Goal: Answer question/provide support: Share knowledge or assist other users

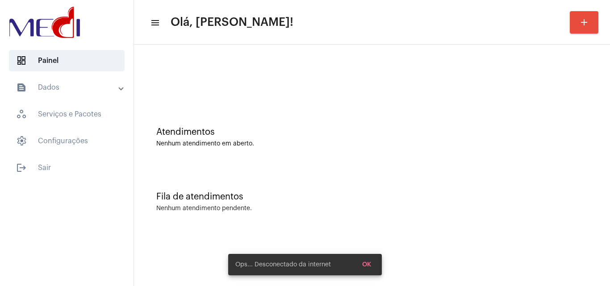
drag, startPoint x: 0, startPoint y: 0, endPoint x: 367, endPoint y: 260, distance: 449.7
click at [367, 260] on button "OK" at bounding box center [366, 265] width 23 height 16
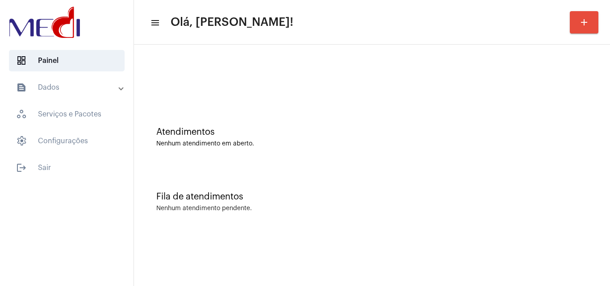
click at [593, 154] on div "Atendimentos Nenhum atendimento em aberto." at bounding box center [371, 132] width 467 height 65
click at [552, 141] on div "Nenhum atendimento em aberto." at bounding box center [371, 144] width 431 height 7
click at [528, 151] on div "Atendimentos Nenhum atendimento em aberto." at bounding box center [371, 132] width 467 height 65
click at [192, 109] on div "Atendimentos Nenhum atendimento em aberto." at bounding box center [371, 132] width 467 height 65
click at [527, 96] on div at bounding box center [371, 74] width 467 height 51
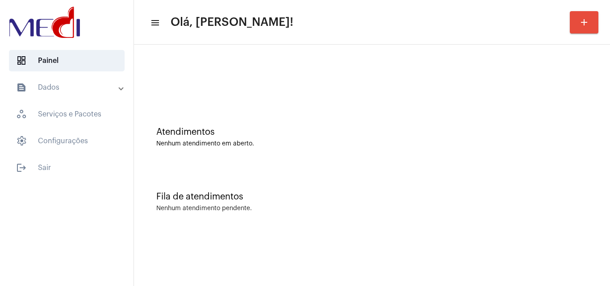
click at [488, 103] on div "Atendimentos Nenhum atendimento em aberto." at bounding box center [371, 132] width 467 height 65
click at [531, 125] on div "Atendimentos Nenhum atendimento em aberto." at bounding box center [371, 132] width 467 height 65
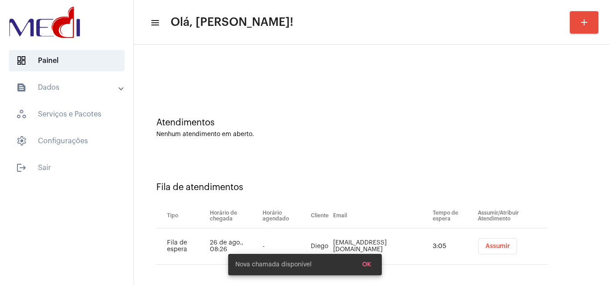
scroll to position [12, 0]
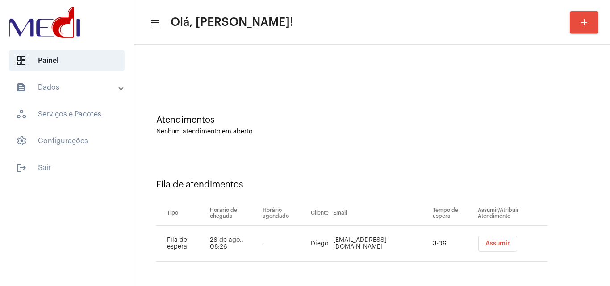
click at [491, 242] on span "Assumir" at bounding box center [497, 244] width 25 height 6
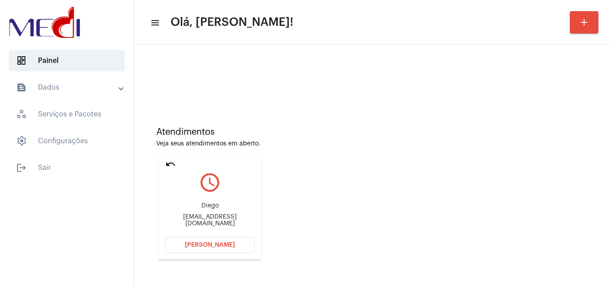
click at [236, 220] on div "Diegofbreda@gmail.com" at bounding box center [209, 220] width 89 height 13
copy mat-card-content "Diegofbreda@gmail.com Abrir Chamada"
click at [223, 243] on span "Abrir Chamada" at bounding box center [210, 245] width 50 height 6
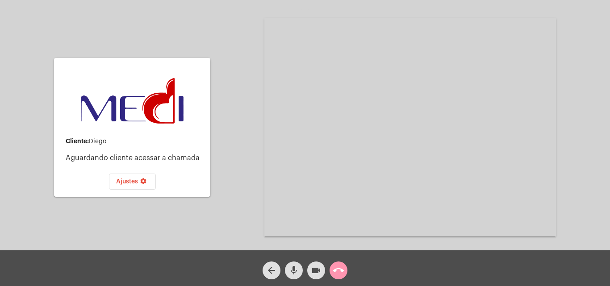
click at [340, 271] on mat-icon "call_end" at bounding box center [338, 270] width 11 height 11
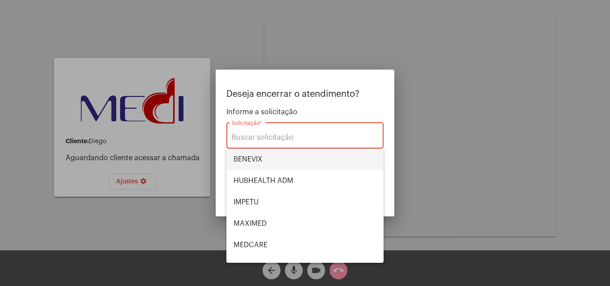
click at [274, 160] on span "BENEVIX" at bounding box center [304, 159] width 143 height 21
type input "BENEVIX"
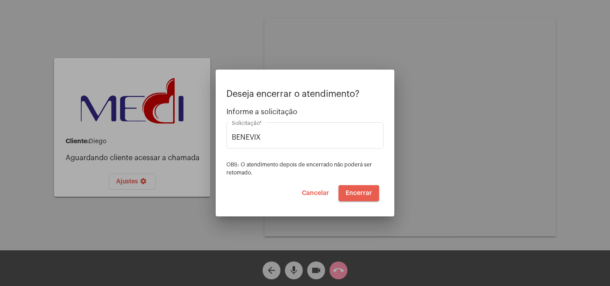
click at [367, 194] on span "Encerrar" at bounding box center [358, 193] width 26 height 6
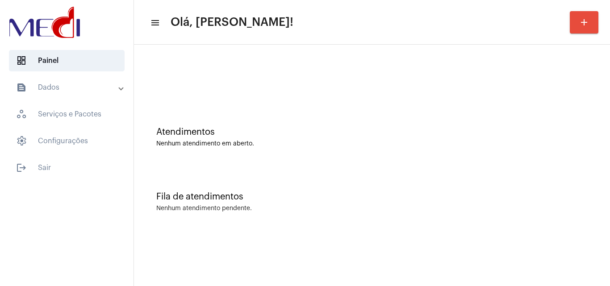
click at [503, 192] on div "Fila de atendimentos" at bounding box center [371, 197] width 431 height 10
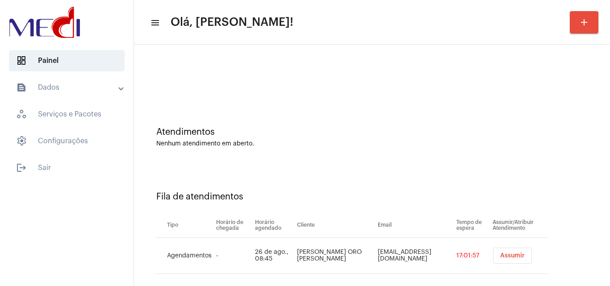
click at [507, 254] on span "Assumir" at bounding box center [512, 256] width 25 height 6
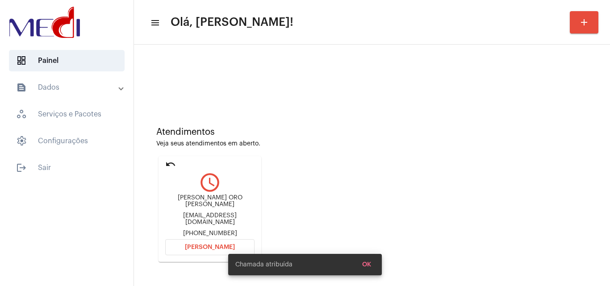
click at [201, 216] on div "danieli.ag06@gmail.com" at bounding box center [209, 218] width 89 height 13
copy div "danieli.ag06@gmail.com"
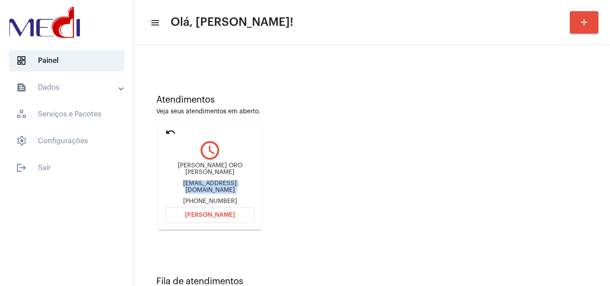
scroll to position [63, 0]
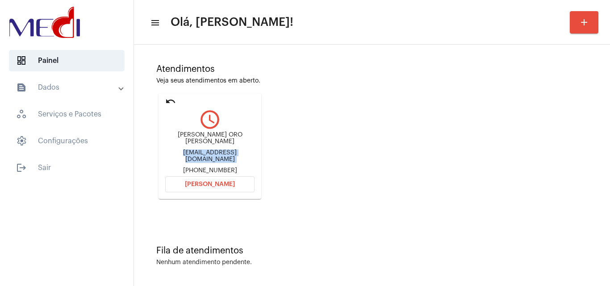
click at [214, 183] on span "Abrir Chamada" at bounding box center [210, 184] width 50 height 6
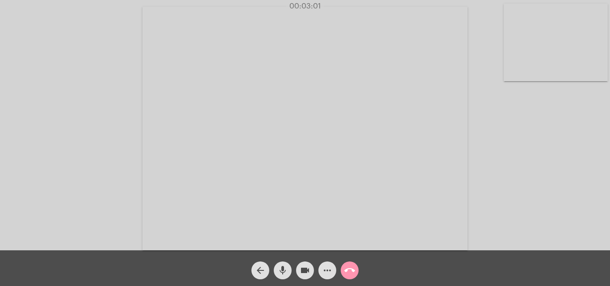
click at [351, 267] on mat-icon "call_end" at bounding box center [349, 270] width 11 height 11
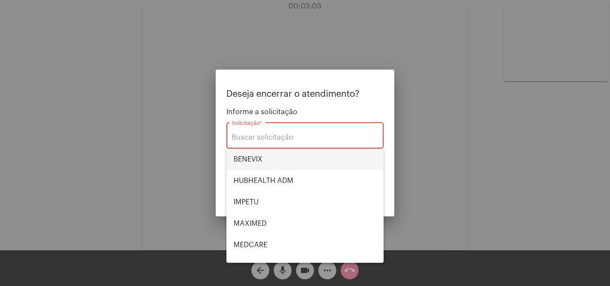
click at [261, 156] on span "BENEVIX" at bounding box center [304, 159] width 143 height 21
type input "BENEVIX"
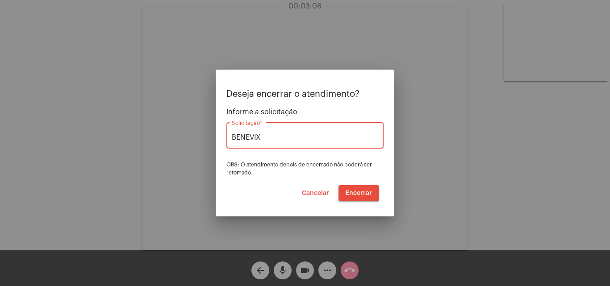
click at [358, 193] on span "Encerrar" at bounding box center [358, 193] width 26 height 6
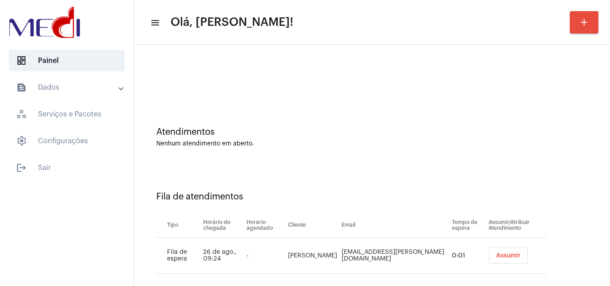
click at [496, 255] on span "Assumir" at bounding box center [508, 256] width 25 height 6
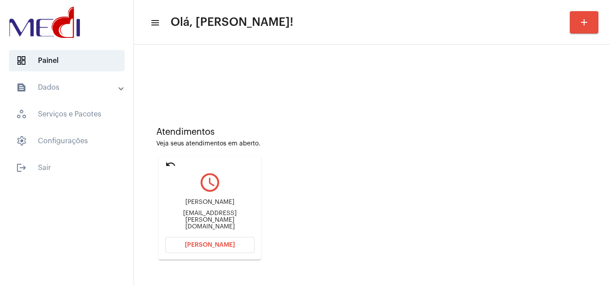
click at [223, 218] on div "Marimariana.mauricio@gmail.com" at bounding box center [209, 220] width 89 height 20
copy mat-card-content "Marimariana.mauricio@gmail.com Abrir Chamada"
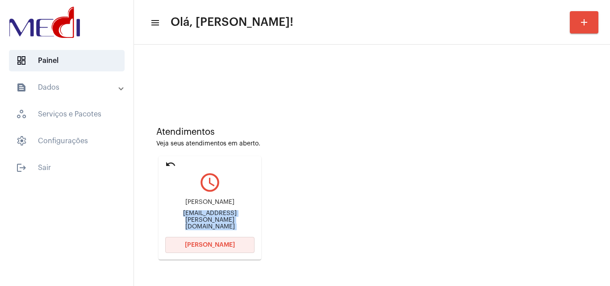
click at [216, 248] on button "Abrir Chamada" at bounding box center [209, 245] width 89 height 16
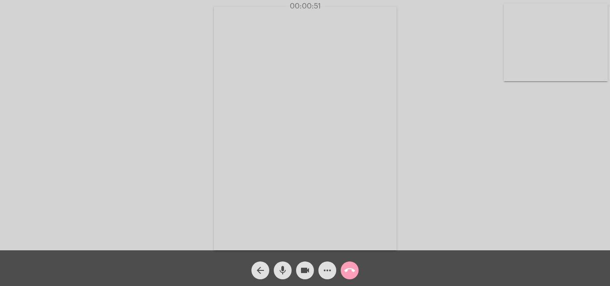
click at [349, 271] on mat-icon "call_end" at bounding box center [349, 270] width 11 height 11
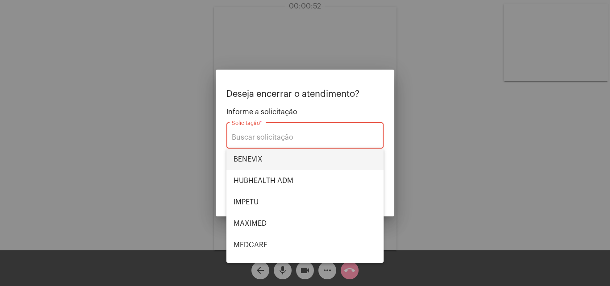
click at [263, 158] on span "BENEVIX" at bounding box center [304, 159] width 143 height 21
type input "BENEVIX"
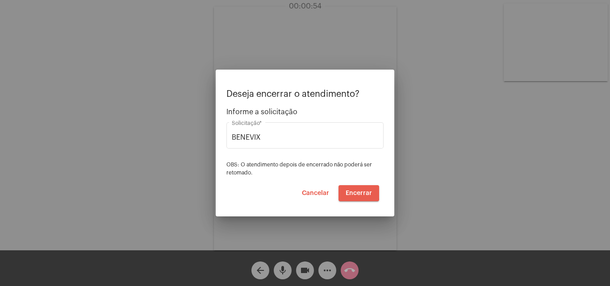
click at [348, 192] on span "Encerrar" at bounding box center [358, 193] width 26 height 6
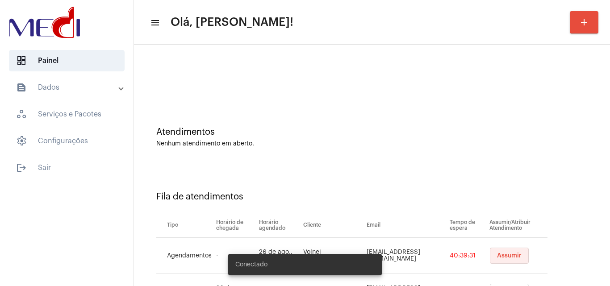
click at [497, 256] on span "Assumir" at bounding box center [509, 256] width 25 height 6
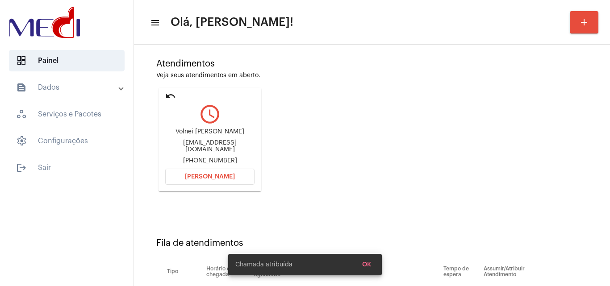
scroll to position [127, 0]
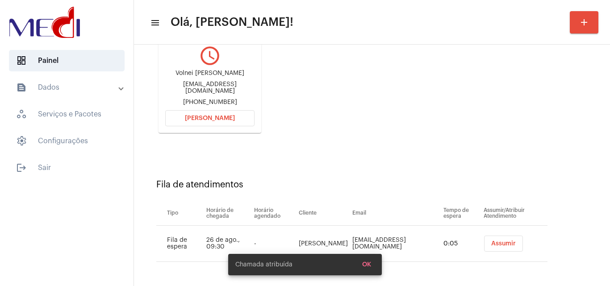
click at [491, 241] on span "Assumir" at bounding box center [503, 244] width 25 height 6
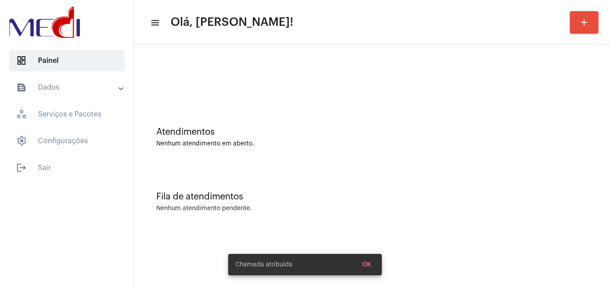
scroll to position [0, 0]
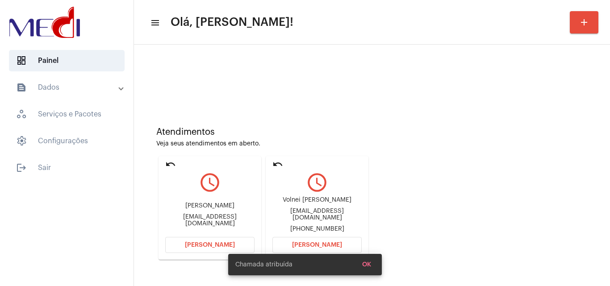
click at [324, 217] on div "neey-martins@hotmail.com" at bounding box center [316, 214] width 89 height 13
click at [325, 217] on div "neey-martins@hotmail.com" at bounding box center [316, 214] width 89 height 13
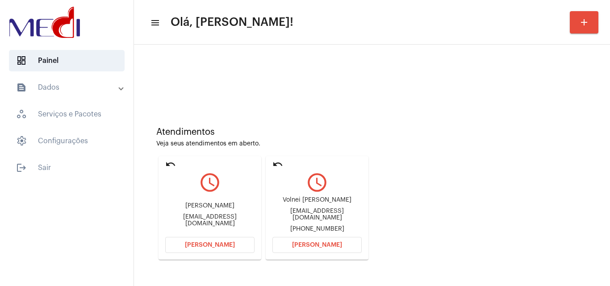
click at [326, 216] on div "neey-martins@hotmail.com" at bounding box center [316, 214] width 89 height 13
copy div "neey-martins@hotmail.com"
click at [319, 243] on span "Abrir Chamada" at bounding box center [317, 245] width 50 height 6
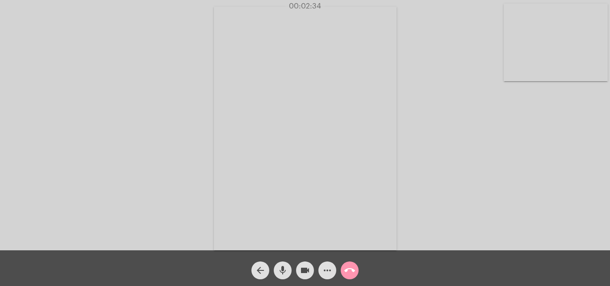
click at [552, 167] on div "Acessando Câmera e Microfone..." at bounding box center [305, 127] width 608 height 250
click at [551, 181] on div "Acessando Câmera e Microfone..." at bounding box center [305, 127] width 608 height 250
click at [349, 266] on mat-icon "call_end" at bounding box center [349, 270] width 11 height 11
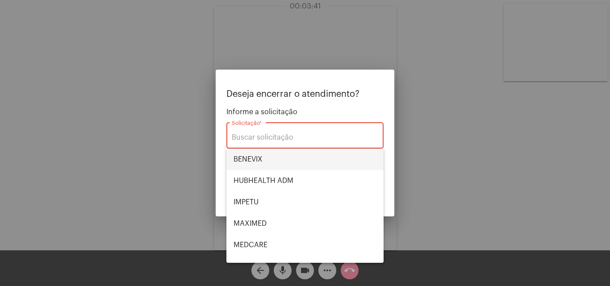
click at [249, 152] on span "BENEVIX" at bounding box center [304, 159] width 143 height 21
type input "BENEVIX"
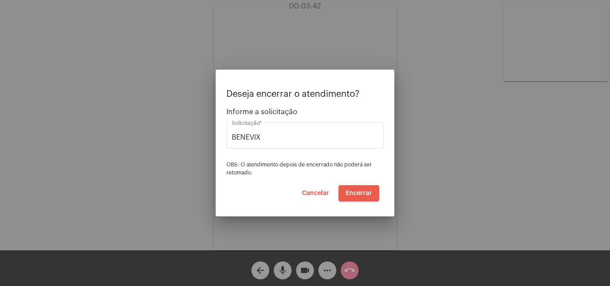
click at [355, 191] on span "Encerrar" at bounding box center [358, 193] width 26 height 6
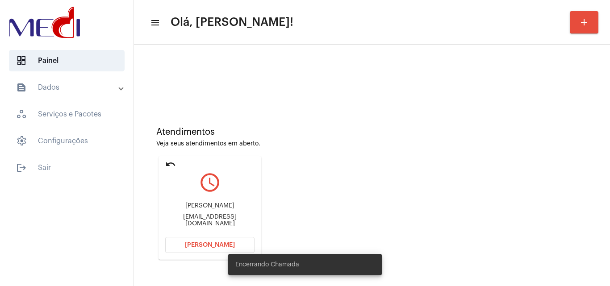
scroll to position [127, 0]
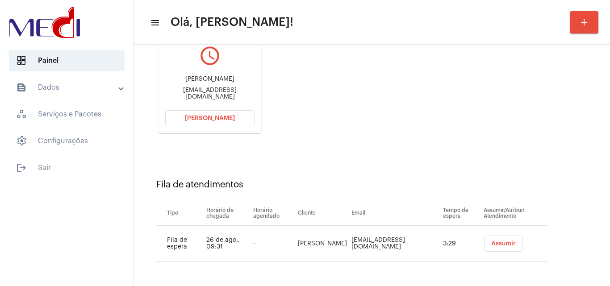
click at [214, 93] on div "lelecoclj001@gmail.com" at bounding box center [209, 93] width 89 height 13
copy mat-card-content "lelecoclj001@gmail.com Abrir Chamada"
click at [534, 147] on div "Atendimentos Veja seus atendimentos em aberto. undo query_builder Leandro lelec…" at bounding box center [371, 63] width 467 height 179
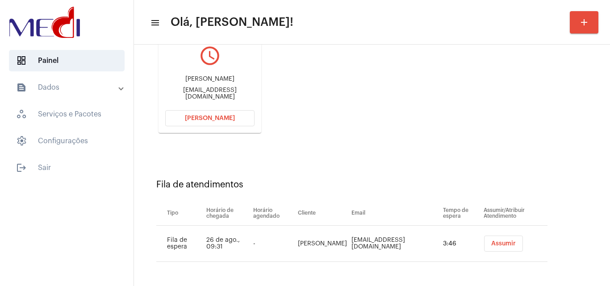
click at [233, 95] on div "lelecoclj001@gmail.com" at bounding box center [209, 93] width 89 height 13
copy mat-card-content "lelecoclj001@gmail.com Abrir Chamada"
click at [221, 116] on span "Abrir Chamada" at bounding box center [210, 118] width 50 height 6
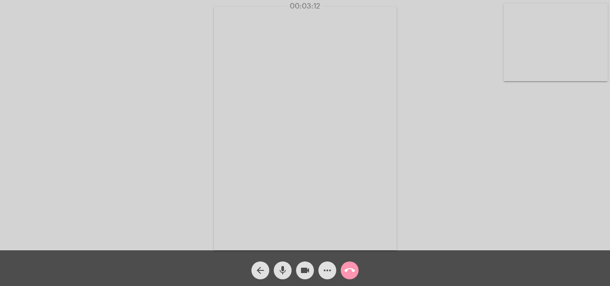
click at [353, 273] on mat-icon "call_end" at bounding box center [349, 270] width 11 height 11
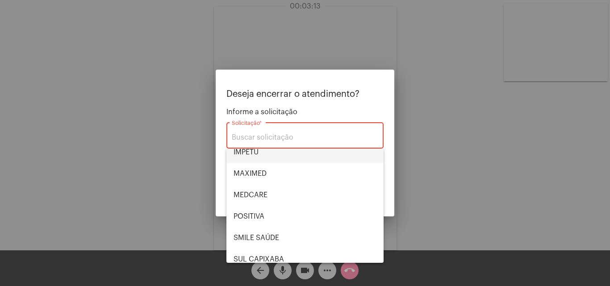
scroll to position [100, 0]
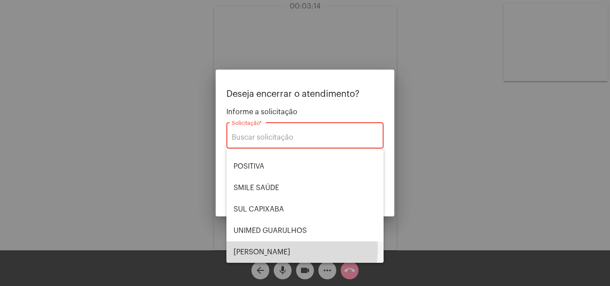
click at [267, 248] on span "VERA CRUZ" at bounding box center [304, 251] width 143 height 21
type input "VERA CRUZ"
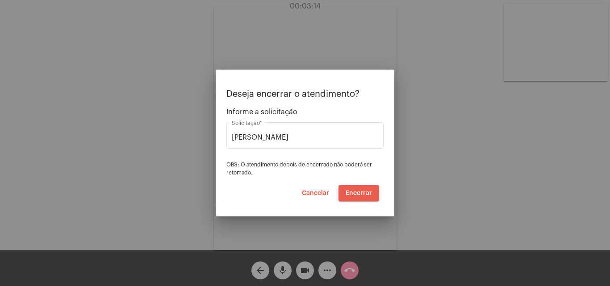
click at [353, 197] on button "Encerrar" at bounding box center [358, 193] width 41 height 16
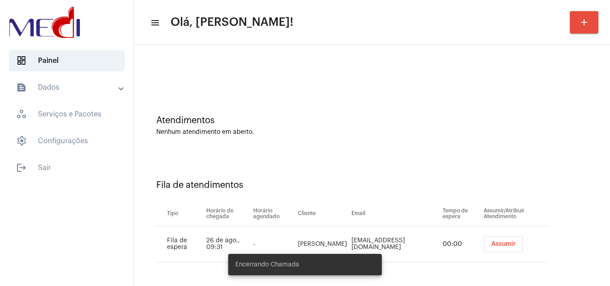
scroll to position [3, 0]
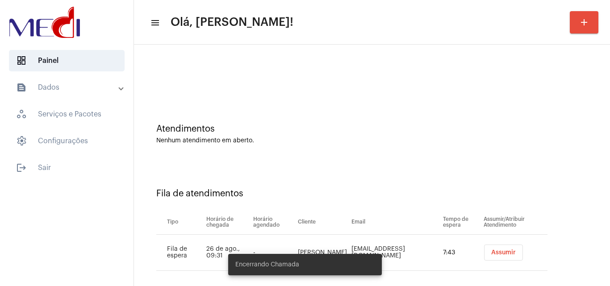
click at [506, 244] on td "Assumir" at bounding box center [514, 253] width 66 height 36
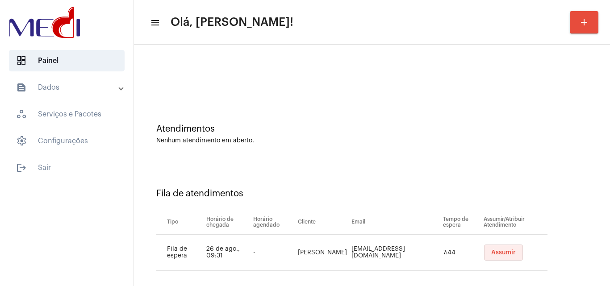
click at [493, 255] on span "Assumir" at bounding box center [503, 252] width 25 height 6
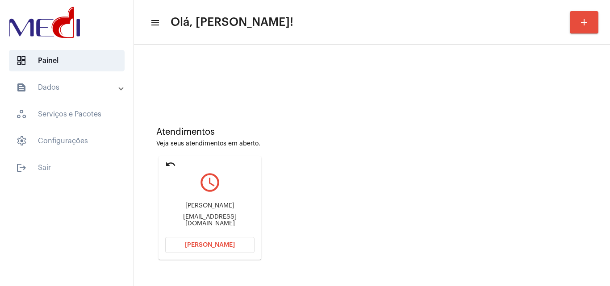
click at [212, 241] on button "[PERSON_NAME]" at bounding box center [209, 245] width 89 height 16
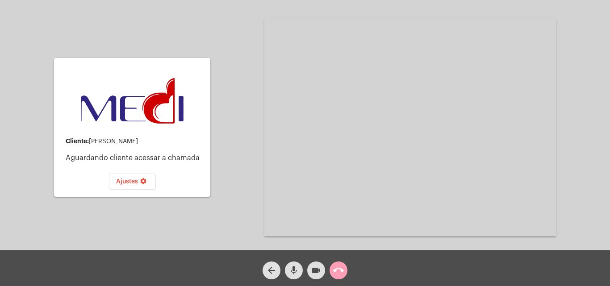
click at [341, 269] on mat-icon "call_end" at bounding box center [338, 270] width 11 height 11
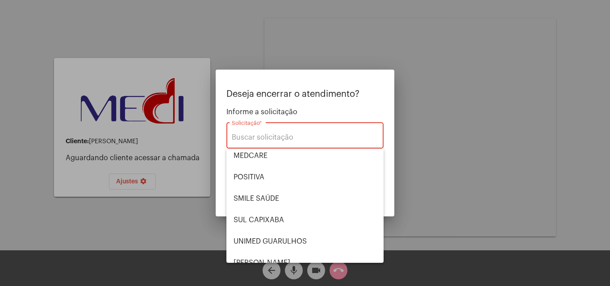
scroll to position [100, 0]
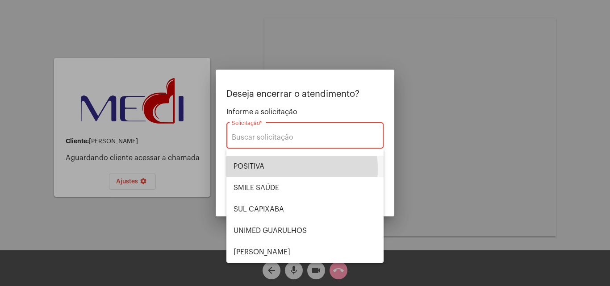
click at [266, 169] on span "POSITIVA" at bounding box center [304, 166] width 143 height 21
type input "POSITIVA"
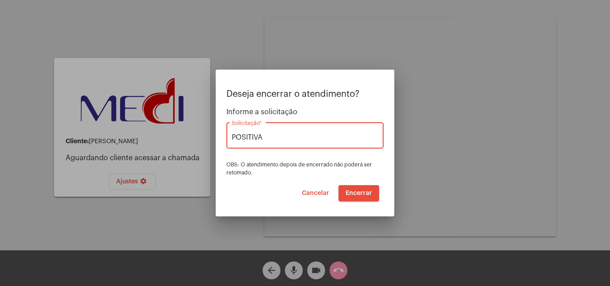
click at [354, 196] on button "Encerrar" at bounding box center [358, 193] width 41 height 16
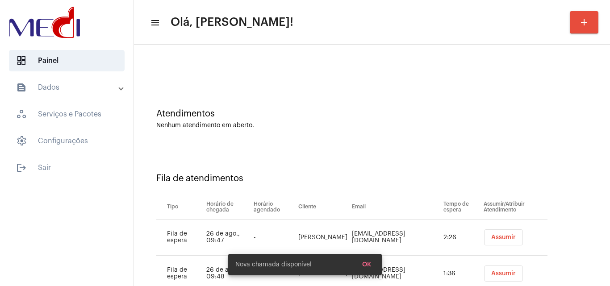
scroll to position [48, 0]
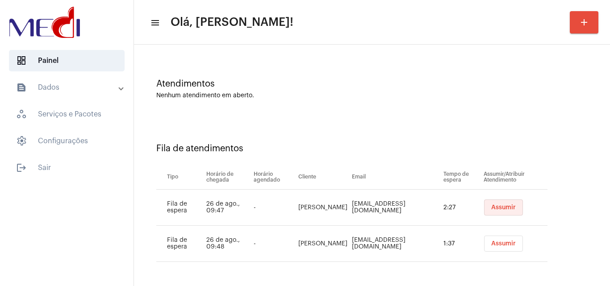
click at [504, 202] on button "Assumir" at bounding box center [503, 207] width 39 height 16
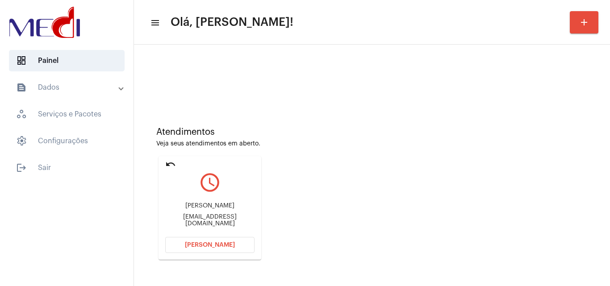
click at [199, 222] on div "danielabarnabe.db@gmail.com" at bounding box center [209, 220] width 89 height 13
copy mat-card-content "danielabarnabe.db@gmail.com Abrir Chamada"
click at [214, 251] on button "Abrir Chamada" at bounding box center [209, 245] width 89 height 16
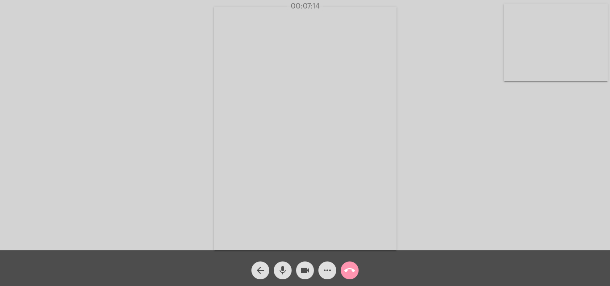
click at [352, 273] on mat-icon "call_end" at bounding box center [349, 270] width 11 height 11
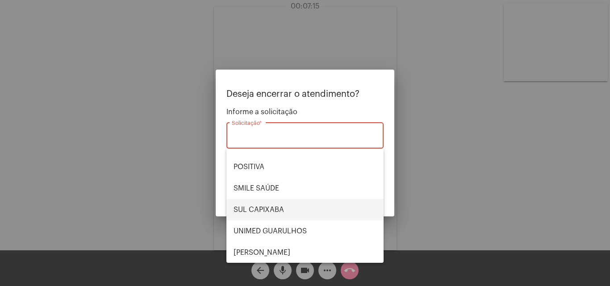
scroll to position [100, 0]
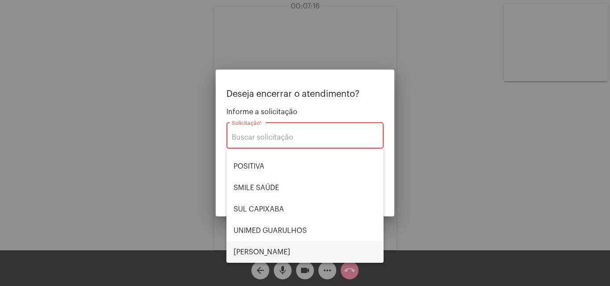
click at [270, 248] on span "[PERSON_NAME] [PERSON_NAME]" at bounding box center [304, 251] width 143 height 21
type input "[PERSON_NAME] [PERSON_NAME]"
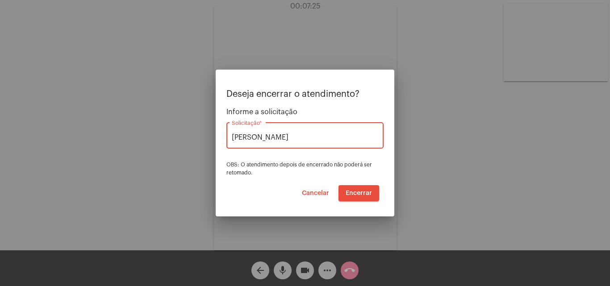
click at [364, 190] on span "Encerrar" at bounding box center [358, 193] width 26 height 6
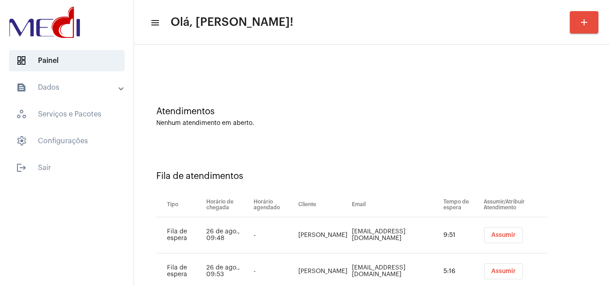
scroll to position [48, 0]
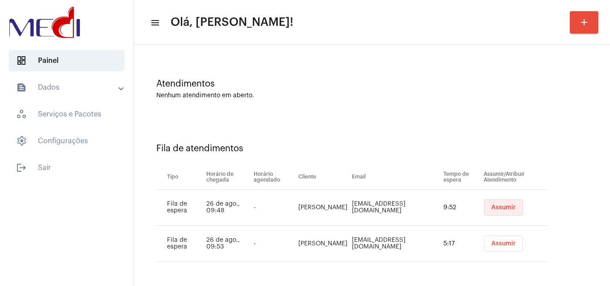
click at [504, 209] on span "Assumir" at bounding box center [503, 207] width 25 height 6
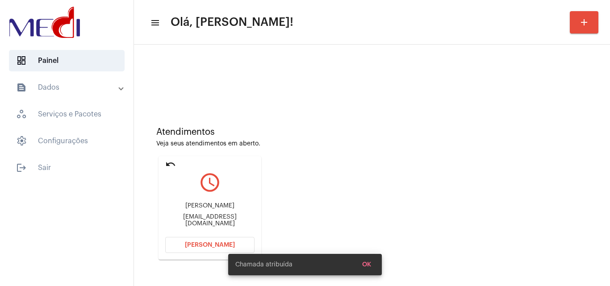
click at [234, 218] on div "Maria Rosângela Policarpo de Oliveira Rosangela.poli@hotamil.com" at bounding box center [209, 215] width 89 height 40
click at [243, 226] on div "Rosangela.poli@hotamil.com" at bounding box center [209, 220] width 89 height 13
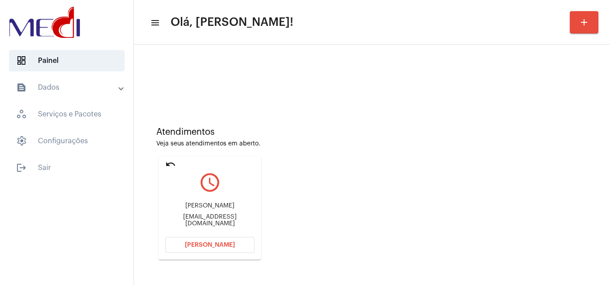
click at [243, 226] on div "Rosangela.poli@hotamil.com" at bounding box center [209, 220] width 89 height 13
copy mat-card-content "Rosangela.poli@hotamil.com Abrir Chamada"
click at [232, 243] on span "[PERSON_NAME]" at bounding box center [210, 245] width 50 height 6
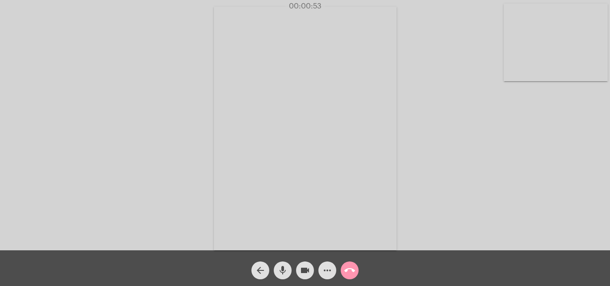
click at [352, 271] on mat-icon "call_end" at bounding box center [349, 270] width 11 height 11
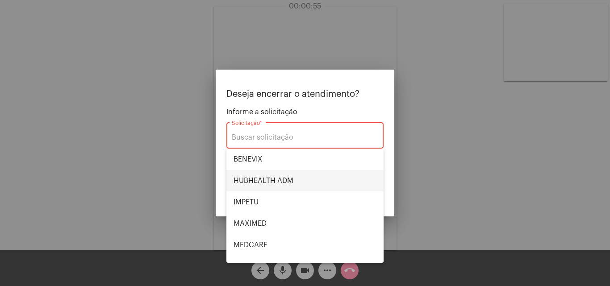
click at [280, 178] on span "HUBHEALTH ADM" at bounding box center [304, 180] width 143 height 21
type input "HUBHEALTH ADM"
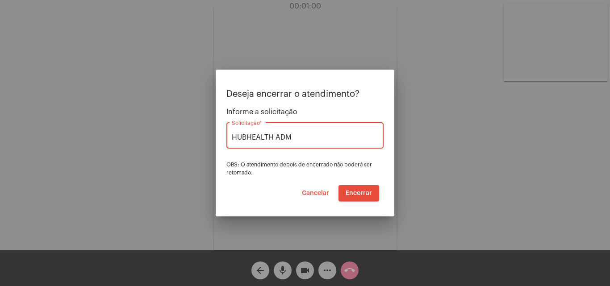
click at [361, 192] on span "Encerrar" at bounding box center [358, 193] width 26 height 6
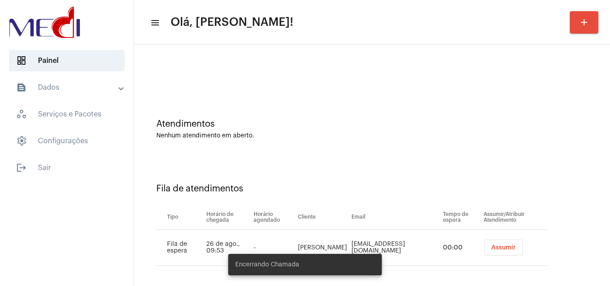
scroll to position [12, 0]
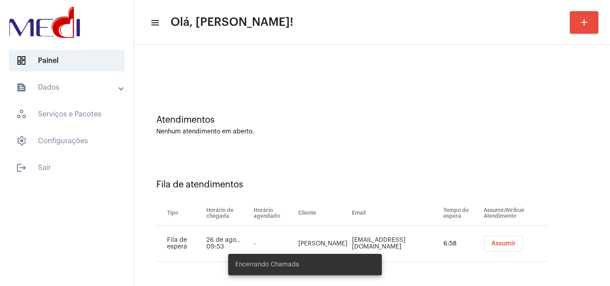
click at [492, 242] on span "Assumir" at bounding box center [503, 244] width 25 height 6
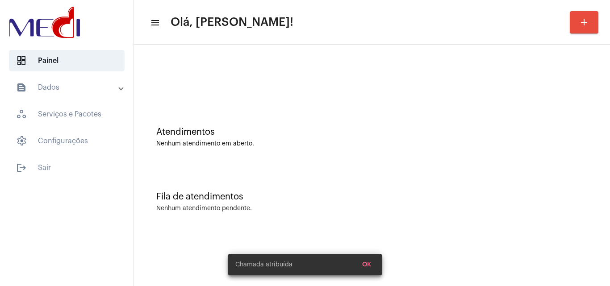
scroll to position [0, 0]
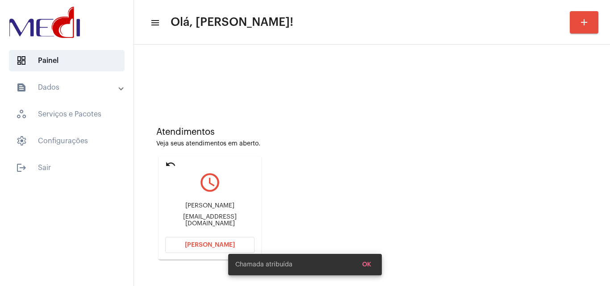
click at [206, 220] on div "clara_helys@hotmail.com" at bounding box center [209, 220] width 89 height 13
copy mat-card-content "clara_helys@hotmail.com Abrir Chamada"
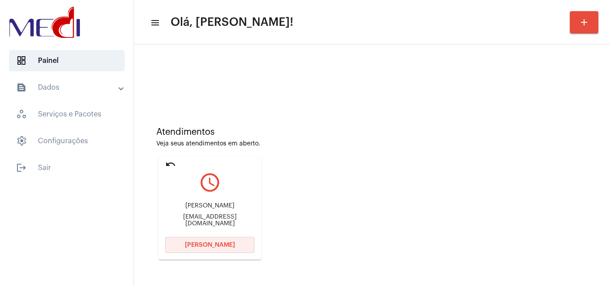
click at [213, 246] on span "Abrir Chamada" at bounding box center [210, 245] width 50 height 6
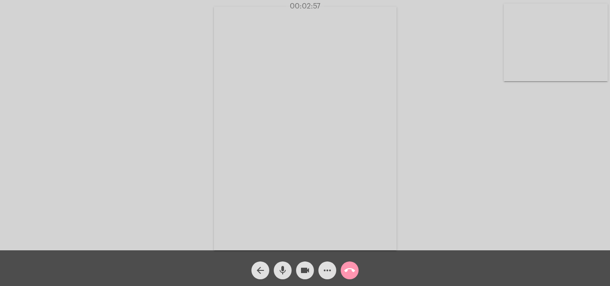
click at [354, 268] on mat-icon "call_end" at bounding box center [349, 270] width 11 height 11
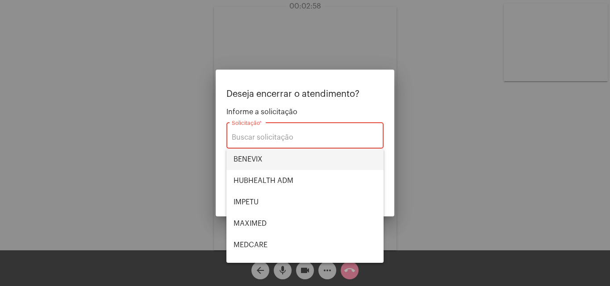
click at [276, 168] on span "BENEVIX" at bounding box center [304, 159] width 143 height 21
type input "BENEVIX"
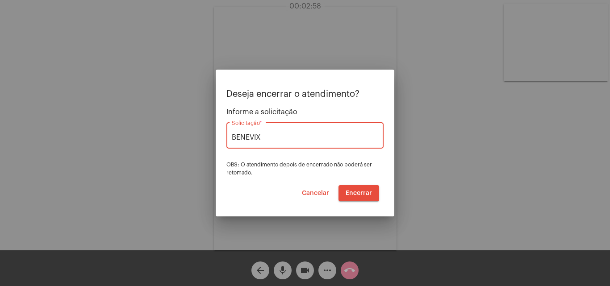
click at [364, 195] on span "Encerrar" at bounding box center [358, 193] width 26 height 6
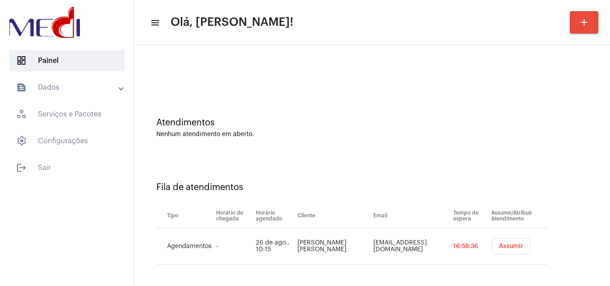
scroll to position [12, 0]
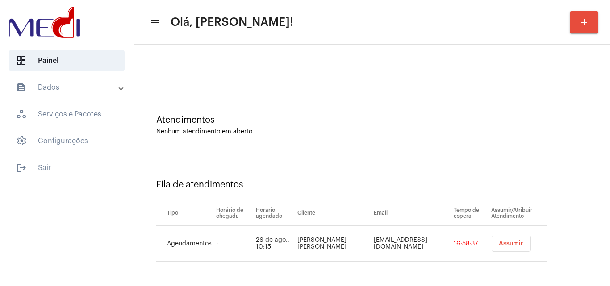
click at [495, 240] on button "Assumir" at bounding box center [510, 244] width 39 height 16
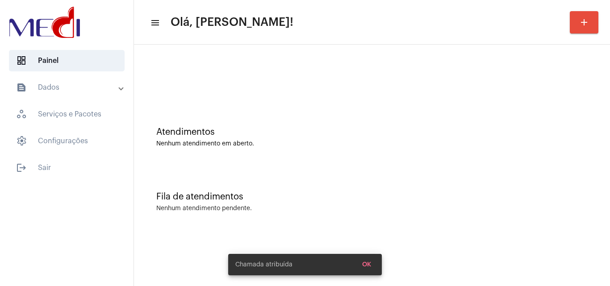
scroll to position [0, 0]
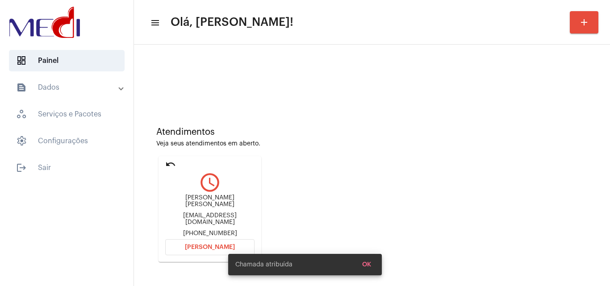
click at [366, 262] on span "OK" at bounding box center [366, 265] width 9 height 6
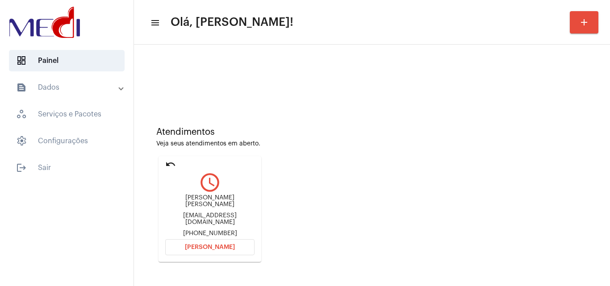
click at [209, 216] on div "danielepires46@gmail.com" at bounding box center [209, 218] width 89 height 13
copy div "danielepires46@gmail.com"
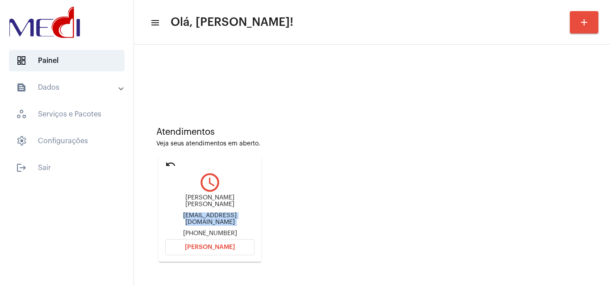
click at [222, 245] on span "Abrir Chamada" at bounding box center [210, 247] width 50 height 6
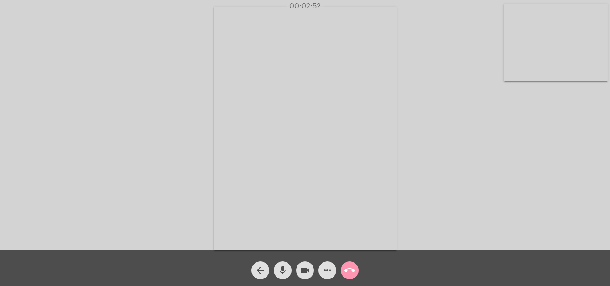
click at [347, 268] on mat-icon "call_end" at bounding box center [349, 270] width 11 height 11
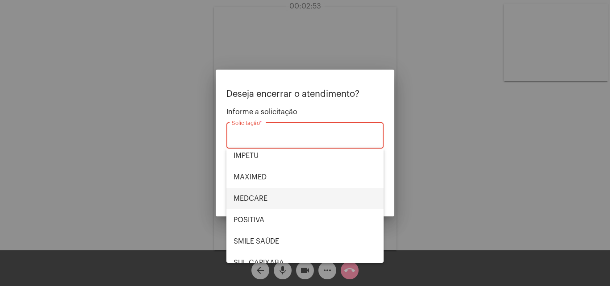
scroll to position [100, 0]
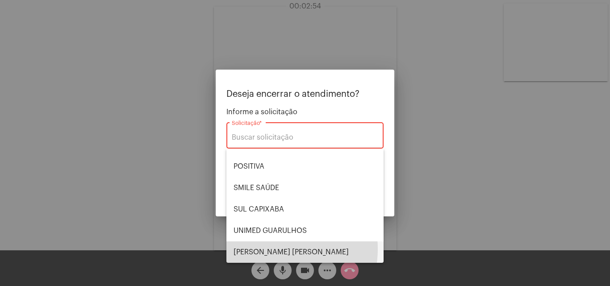
click at [272, 249] on span "VERA CRUZ" at bounding box center [304, 251] width 143 height 21
type input "VERA CRUZ"
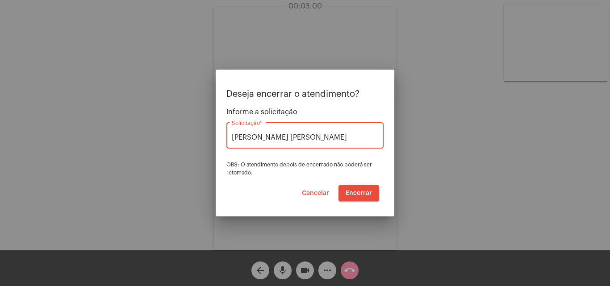
click at [364, 192] on span "Encerrar" at bounding box center [358, 193] width 26 height 6
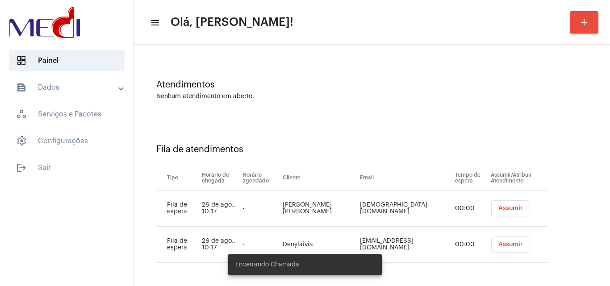
scroll to position [48, 0]
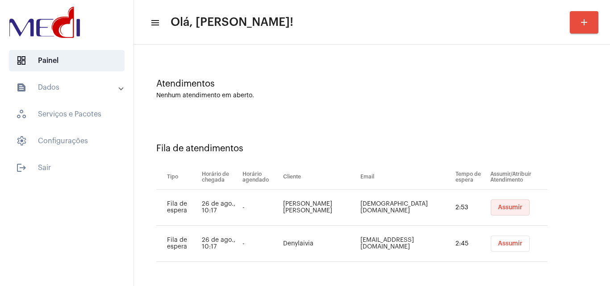
click at [498, 199] on button "Assumir" at bounding box center [509, 207] width 39 height 16
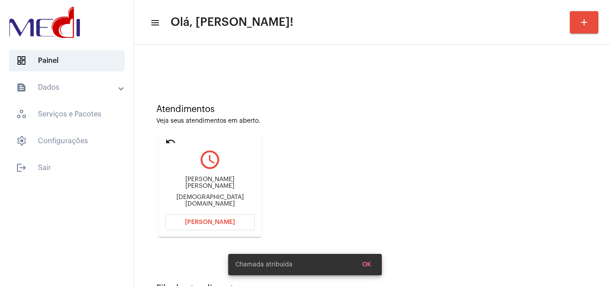
scroll to position [45, 0]
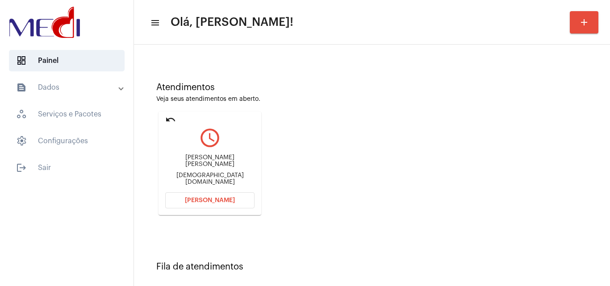
click at [226, 174] on div "germanosantos88@gmail.com" at bounding box center [209, 178] width 89 height 13
copy mat-card-content "germanosantos88@gmail.com Abrir Chamada"
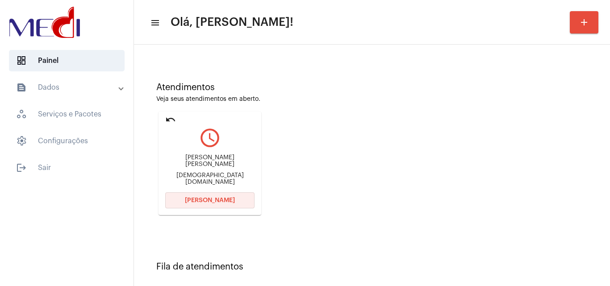
click at [211, 198] on span "[PERSON_NAME]" at bounding box center [210, 200] width 50 height 6
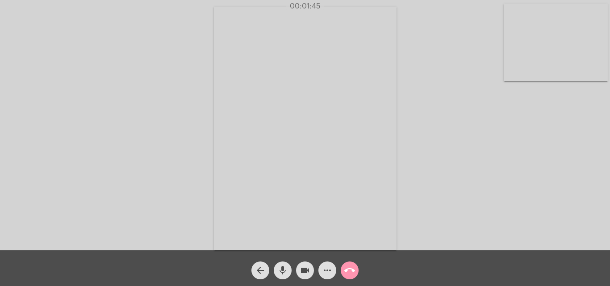
click at [353, 277] on span "call_end" at bounding box center [349, 271] width 11 height 18
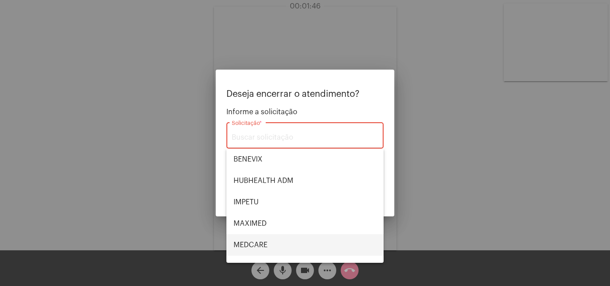
scroll to position [100, 0]
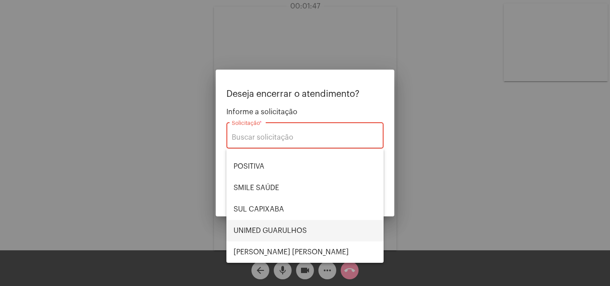
click at [275, 228] on span "UNIMED GUARULHOS" at bounding box center [304, 230] width 143 height 21
type input "UNIMED GUARULHOS"
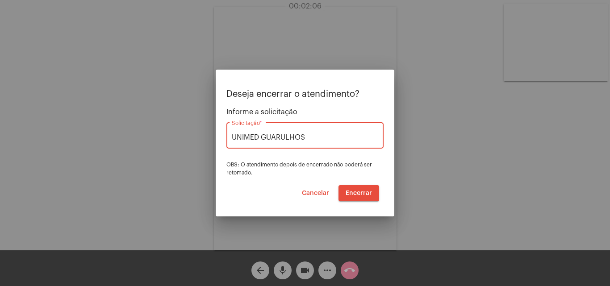
click at [352, 192] on span "Encerrar" at bounding box center [358, 193] width 26 height 6
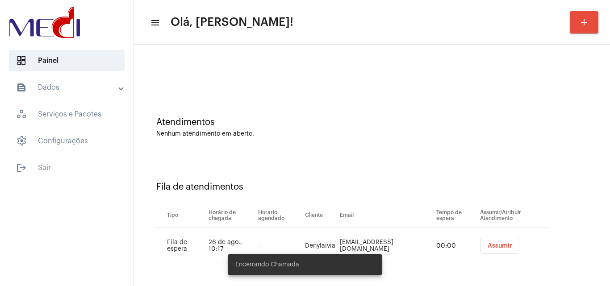
scroll to position [12, 0]
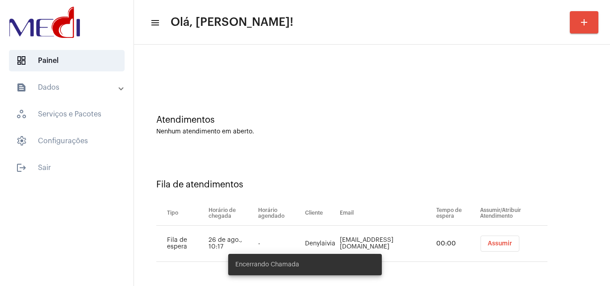
click at [492, 247] on button "Assumir" at bounding box center [499, 244] width 39 height 16
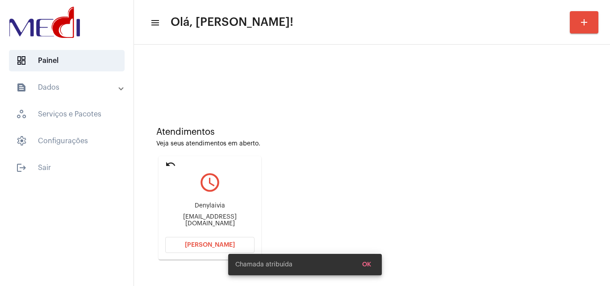
click at [210, 220] on div "denylaivia@hotmail.com" at bounding box center [209, 220] width 89 height 13
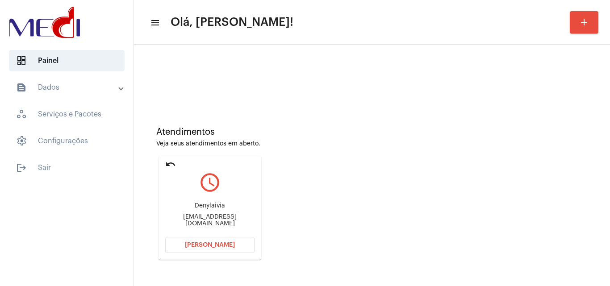
click at [210, 220] on div "denylaivia@hotmail.com" at bounding box center [209, 220] width 89 height 13
copy mat-card-content "denylaivia@hotmail.com Abrir Chamada"
click at [222, 242] on span "Abrir Chamada" at bounding box center [210, 245] width 50 height 6
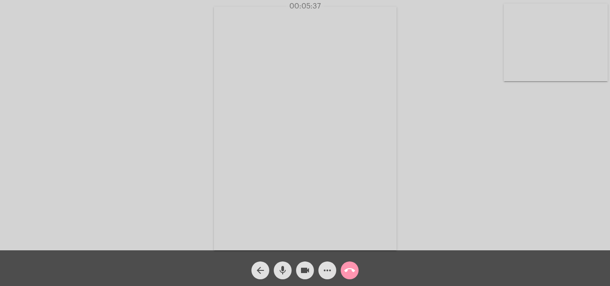
click at [353, 270] on mat-icon "call_end" at bounding box center [349, 270] width 11 height 11
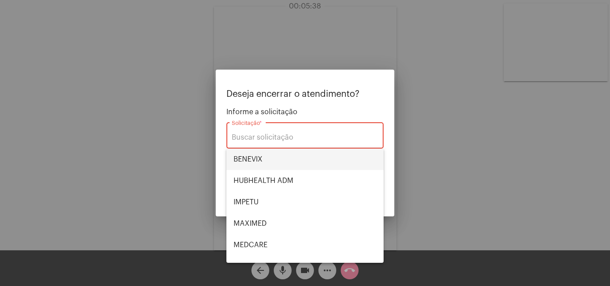
click at [269, 161] on span "BENEVIX" at bounding box center [304, 159] width 143 height 21
type input "BENEVIX"
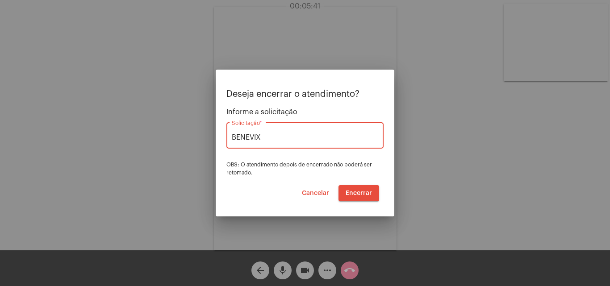
click at [365, 195] on span "Encerrar" at bounding box center [358, 193] width 26 height 6
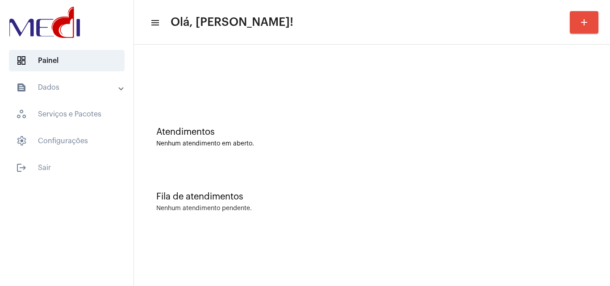
click at [382, 147] on div "Atendimentos Nenhum atendimento em aberto." at bounding box center [371, 132] width 467 height 65
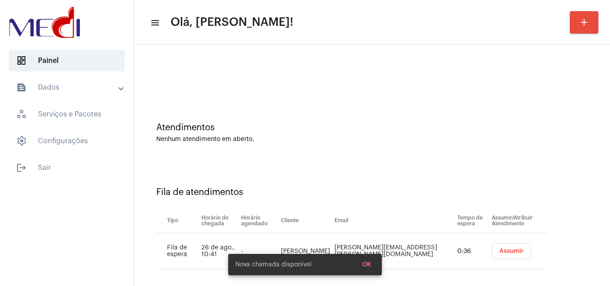
scroll to position [12, 0]
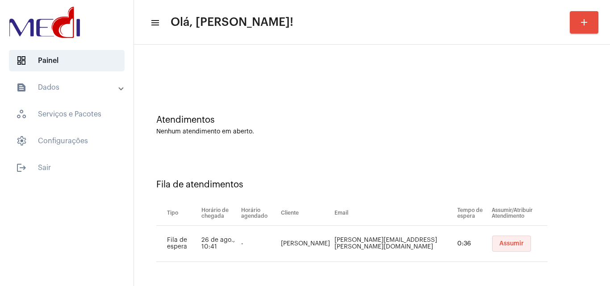
click at [499, 244] on span "Assumir" at bounding box center [511, 244] width 25 height 6
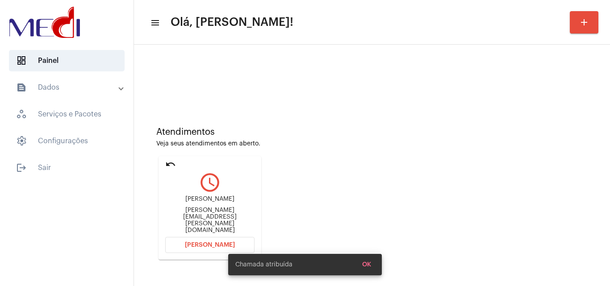
click at [235, 219] on div "leonor.brust@gmail.com" at bounding box center [209, 220] width 89 height 27
copy mat-card-content "leonor.brust@gmail.com Abrir Chamada"
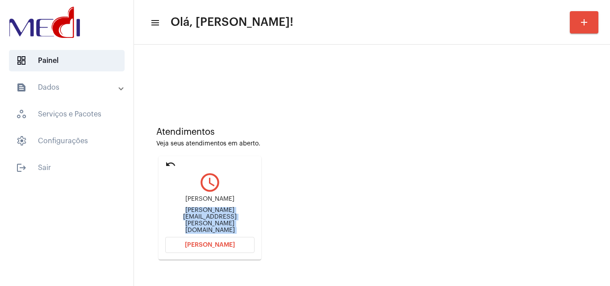
click at [233, 241] on button "Abrir Chamada" at bounding box center [209, 245] width 89 height 16
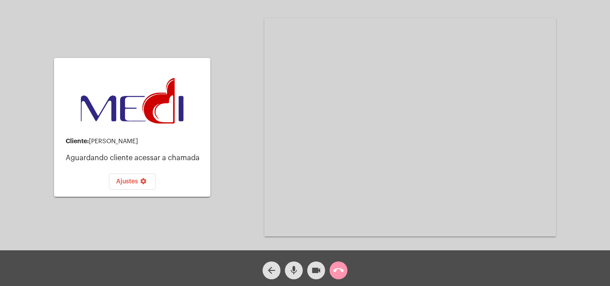
click at [339, 271] on mat-icon "call_end" at bounding box center [338, 270] width 11 height 11
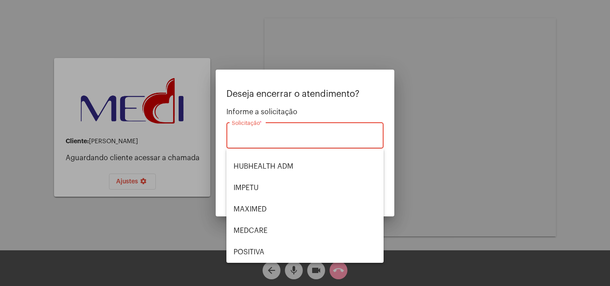
scroll to position [11, 0]
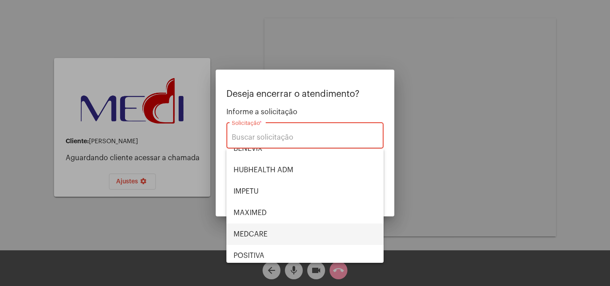
click at [269, 231] on span "MEDCARE" at bounding box center [304, 234] width 143 height 21
type input "MEDCARE"
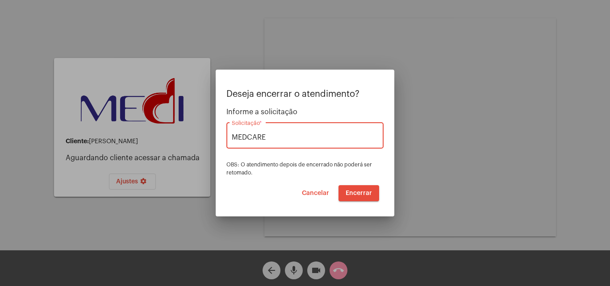
click at [357, 195] on span "Encerrar" at bounding box center [358, 193] width 26 height 6
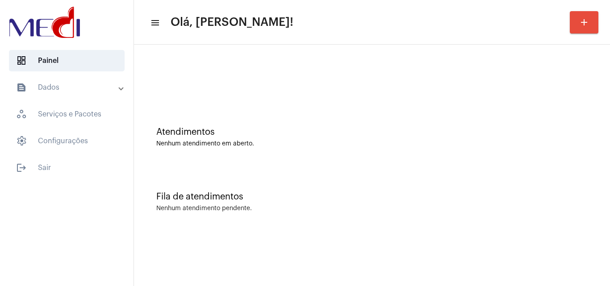
click at [505, 163] on div "Atendimentos Nenhum atendimento em aberto." at bounding box center [371, 132] width 467 height 65
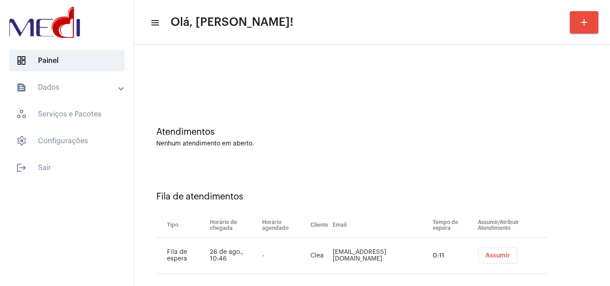
click at [485, 257] on span "Assumir" at bounding box center [497, 256] width 25 height 6
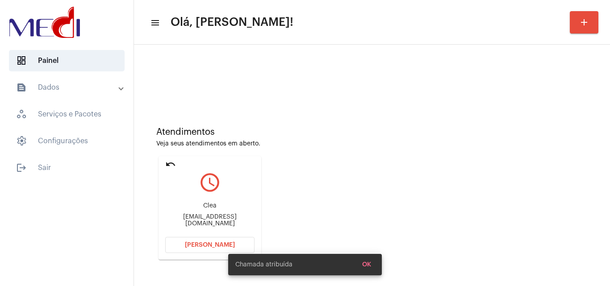
click at [225, 220] on div "[EMAIL_ADDRESS][DOMAIN_NAME]" at bounding box center [209, 220] width 89 height 13
copy mat-card-content "[EMAIL_ADDRESS][DOMAIN_NAME] [PERSON_NAME]"
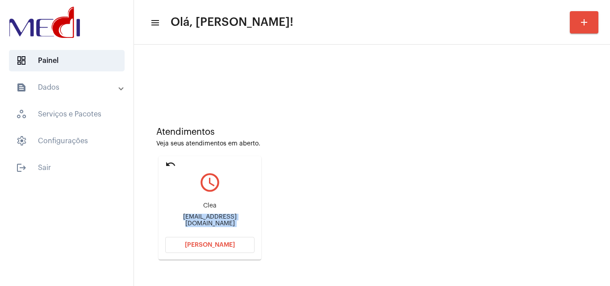
click at [229, 249] on button "[PERSON_NAME]" at bounding box center [209, 245] width 89 height 16
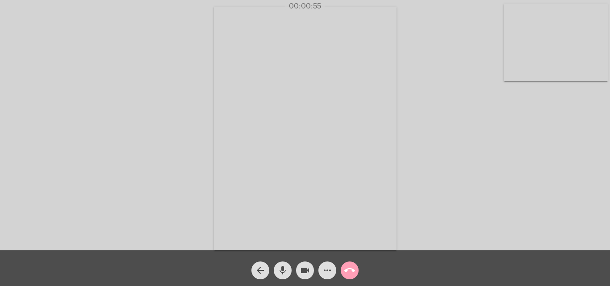
click at [353, 272] on mat-icon "call_end" at bounding box center [349, 270] width 11 height 11
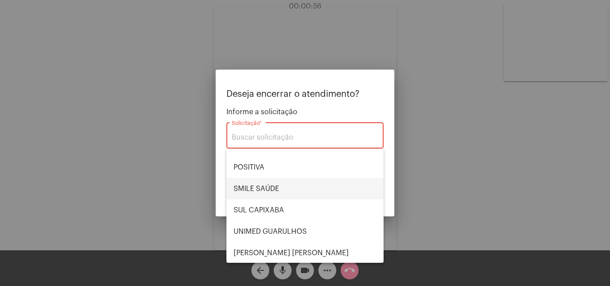
scroll to position [100, 0]
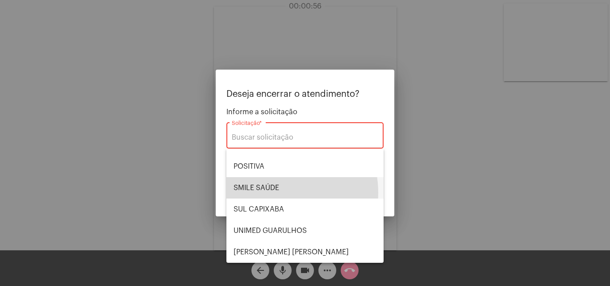
click at [274, 193] on span "SMILE SAÚDE" at bounding box center [304, 187] width 143 height 21
type input "SMILE SAÚDE"
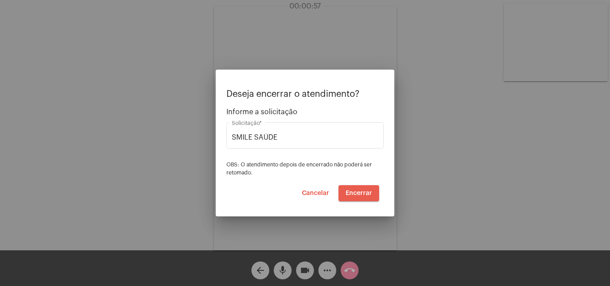
click at [366, 194] on span "Encerrar" at bounding box center [358, 193] width 26 height 6
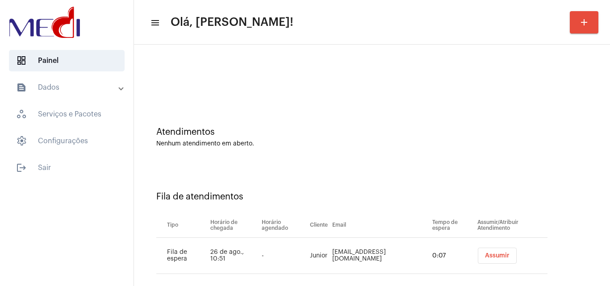
click at [485, 256] on span "Assumir" at bounding box center [497, 256] width 25 height 6
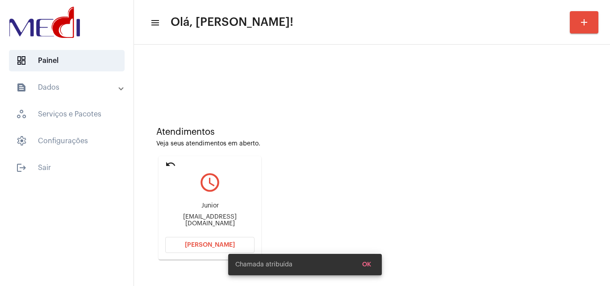
click at [221, 220] on div "[EMAIL_ADDRESS][DOMAIN_NAME]" at bounding box center [209, 220] width 89 height 13
click at [221, 220] on div "jrdiasx@gmail.com" at bounding box center [209, 220] width 89 height 13
copy mat-card-content "jrdiasx@gmail.com Abrir Chamada"
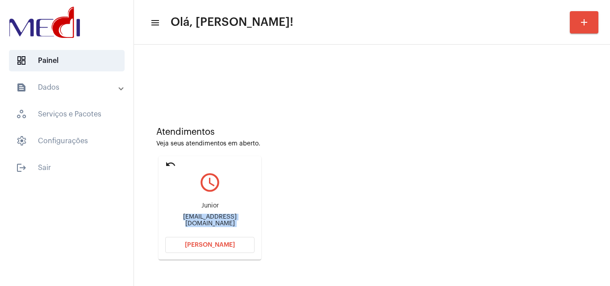
click at [224, 243] on span "[PERSON_NAME]" at bounding box center [210, 245] width 50 height 6
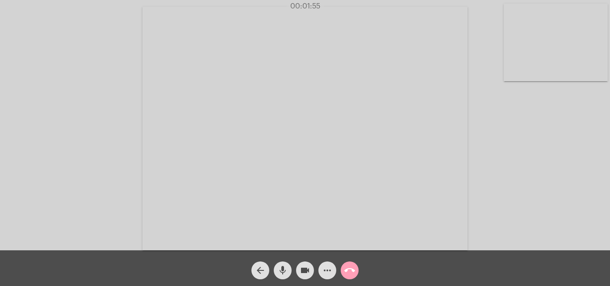
click at [349, 264] on span "call_end" at bounding box center [349, 271] width 11 height 18
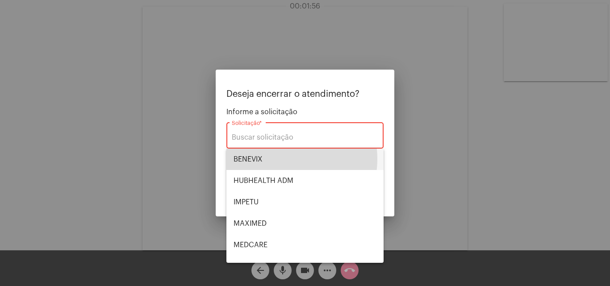
click at [276, 159] on span "BENEVIX" at bounding box center [304, 159] width 143 height 21
type input "BENEVIX"
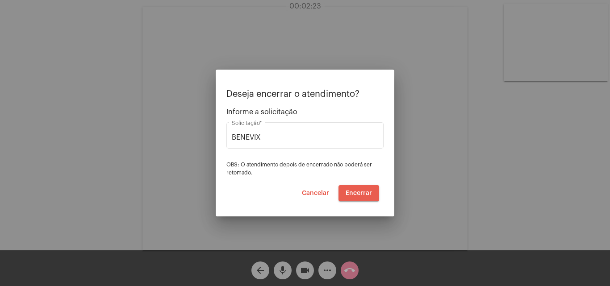
click at [364, 194] on span "Encerrar" at bounding box center [358, 193] width 26 height 6
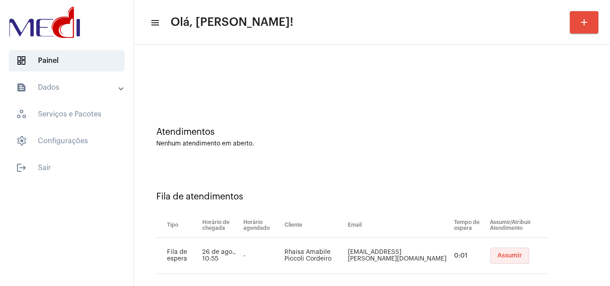
click at [497, 253] on span "Assumir" at bounding box center [509, 256] width 25 height 6
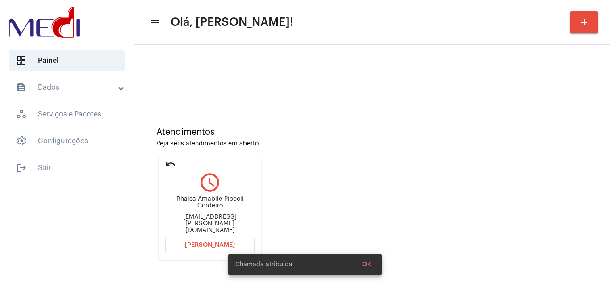
click at [218, 220] on div "[EMAIL_ADDRESS][PERSON_NAME][DOMAIN_NAME]" at bounding box center [209, 224] width 89 height 20
copy mat-card-content "[EMAIL_ADDRESS][PERSON_NAME][DOMAIN_NAME] [PERSON_NAME]"
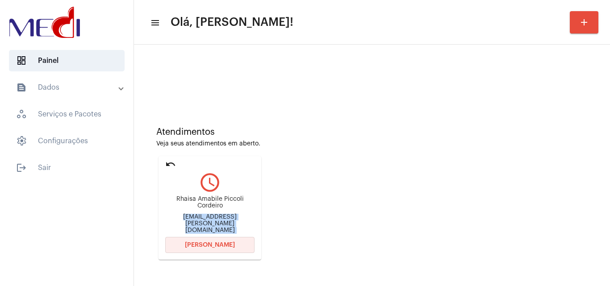
click at [216, 248] on span "[PERSON_NAME]" at bounding box center [210, 245] width 50 height 6
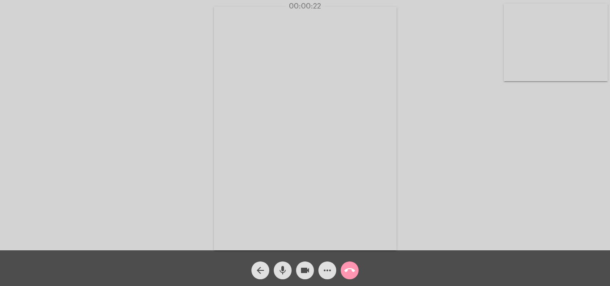
click at [350, 269] on mat-icon "call_end" at bounding box center [349, 270] width 11 height 11
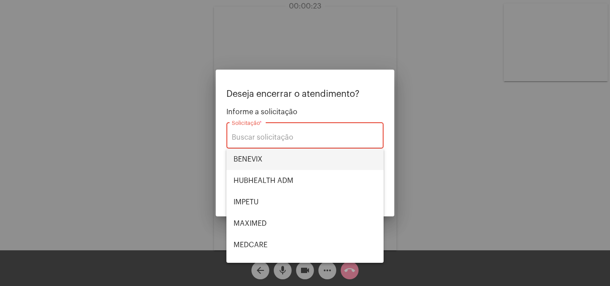
click at [261, 159] on span "BENEVIX" at bounding box center [304, 159] width 143 height 21
type input "BENEVIX"
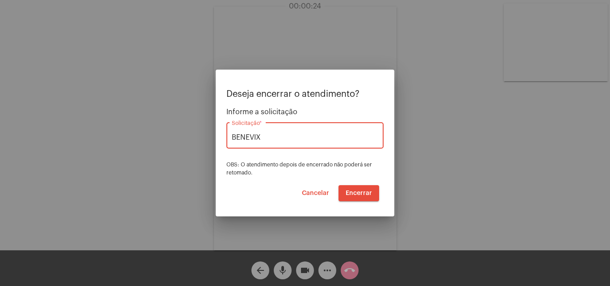
click at [365, 193] on span "Encerrar" at bounding box center [358, 193] width 26 height 6
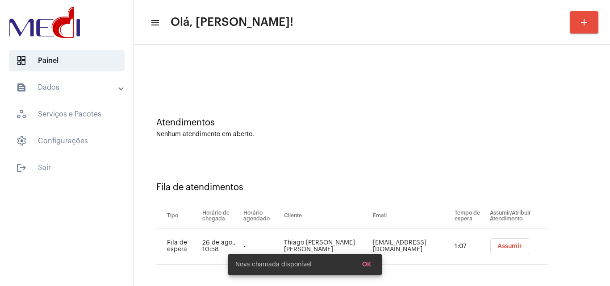
scroll to position [12, 0]
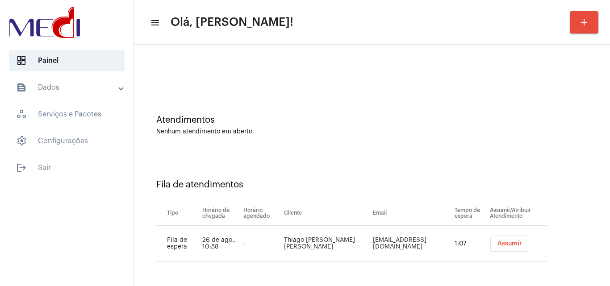
click at [497, 243] on span "Assumir" at bounding box center [509, 244] width 25 height 6
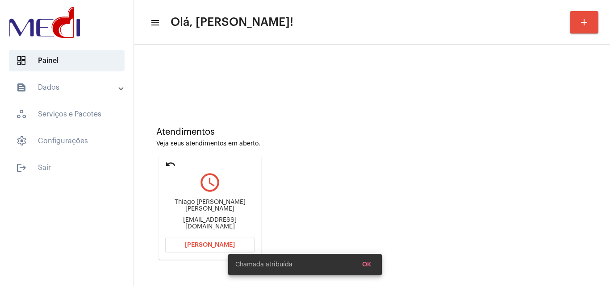
click at [211, 223] on div "Viannathiago@hotmail.com" at bounding box center [209, 223] width 89 height 13
copy mat-card-content "Viannathiago@hotmail.com Abrir Chamada"
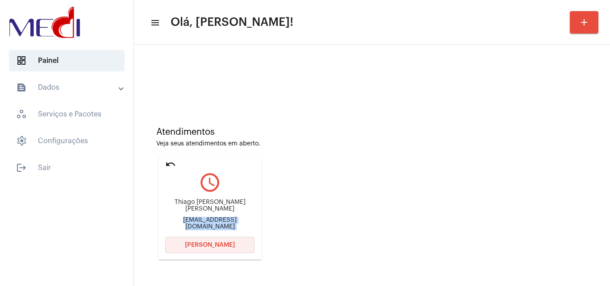
click at [223, 246] on span "Abrir Chamada" at bounding box center [210, 245] width 50 height 6
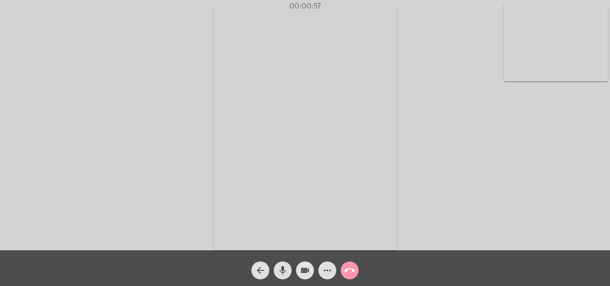
click at [304, 272] on mat-icon "videocam" at bounding box center [304, 270] width 11 height 11
click at [280, 267] on mat-icon "mic" at bounding box center [282, 270] width 11 height 11
click at [287, 272] on mat-icon "mic_off" at bounding box center [282, 270] width 11 height 11
click at [352, 270] on mat-icon "call_end" at bounding box center [349, 270] width 11 height 11
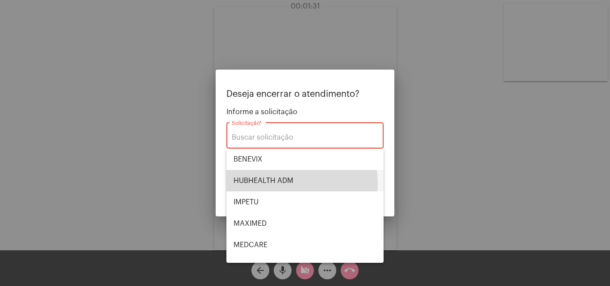
click at [266, 185] on span "HUBHEALTH ADM" at bounding box center [304, 180] width 143 height 21
type input "HUBHEALTH ADM"
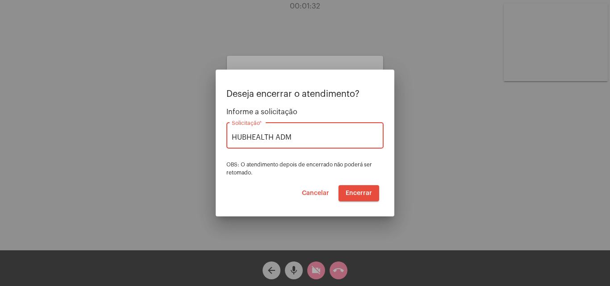
click at [357, 191] on span "Encerrar" at bounding box center [358, 193] width 26 height 6
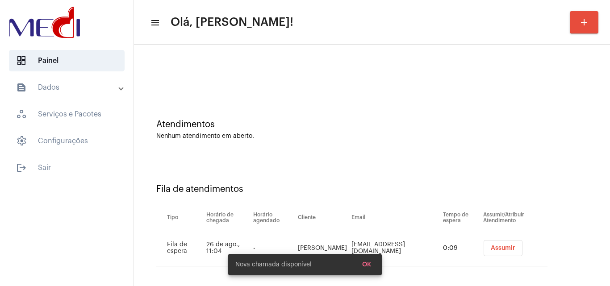
scroll to position [12, 0]
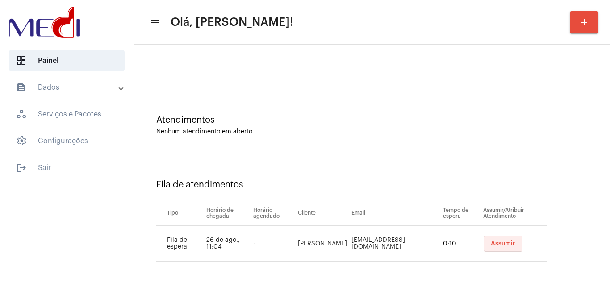
click at [490, 245] on span "Assumir" at bounding box center [502, 244] width 25 height 6
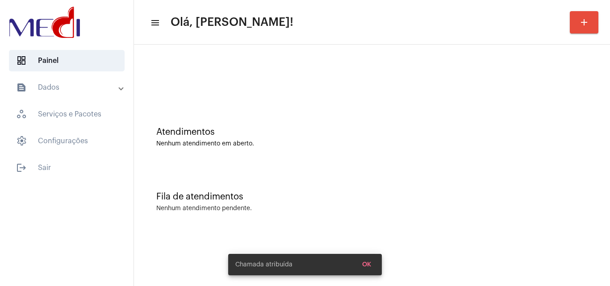
scroll to position [0, 0]
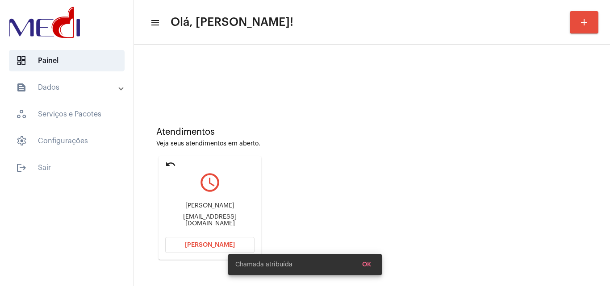
click at [239, 219] on div "stylemotos232@gmail.com" at bounding box center [209, 220] width 89 height 13
copy mat-card-content "stylemotos232@gmail.com Abrir Chamada"
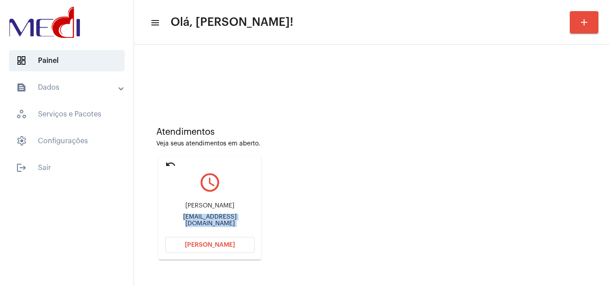
click at [221, 245] on span "Abrir Chamada" at bounding box center [210, 245] width 50 height 6
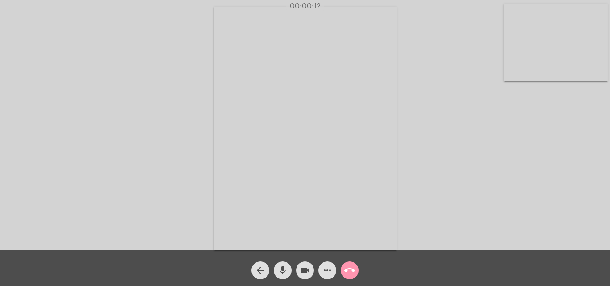
click at [325, 271] on mat-icon "more_horiz" at bounding box center [327, 270] width 11 height 11
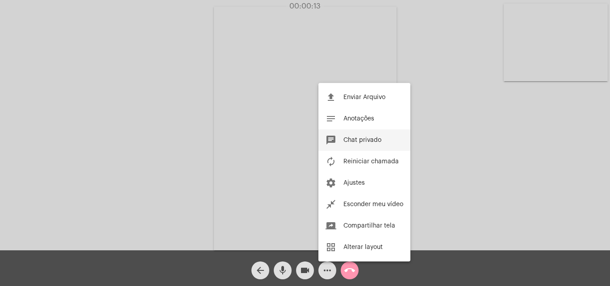
click at [348, 141] on span "Chat privado" at bounding box center [362, 140] width 38 height 6
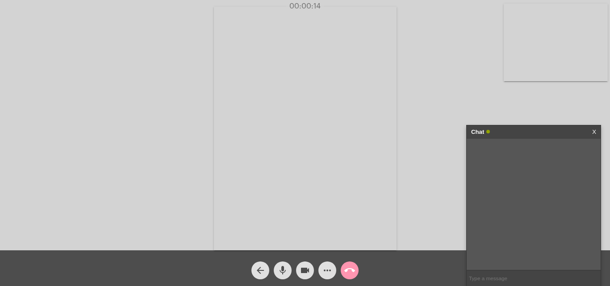
click at [490, 279] on input "text" at bounding box center [533, 278] width 134 height 16
type input "ola , bom dia"
type input "a sra esta me ouvindo ?"
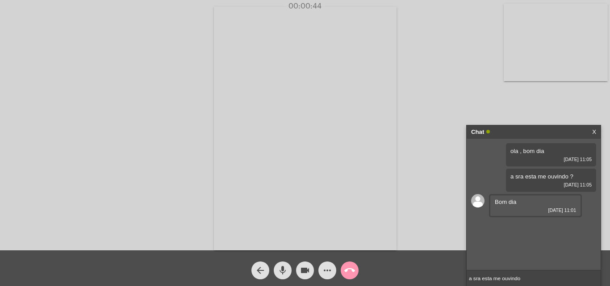
type input "a sra esta me ouvindo ?"
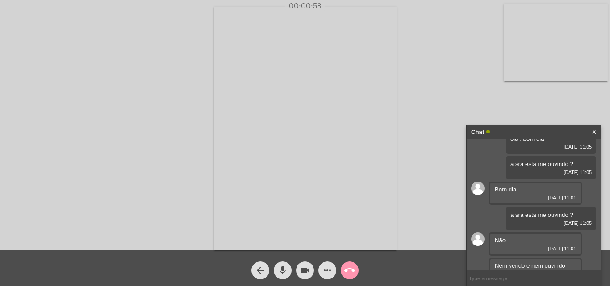
scroll to position [24, 0]
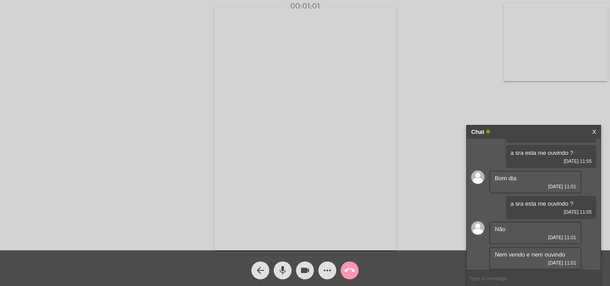
click at [502, 278] on input "text" at bounding box center [533, 278] width 134 height 16
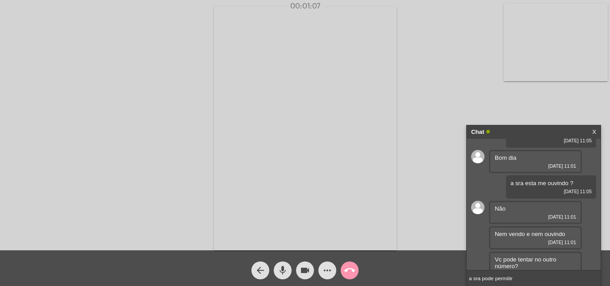
scroll to position [56, 0]
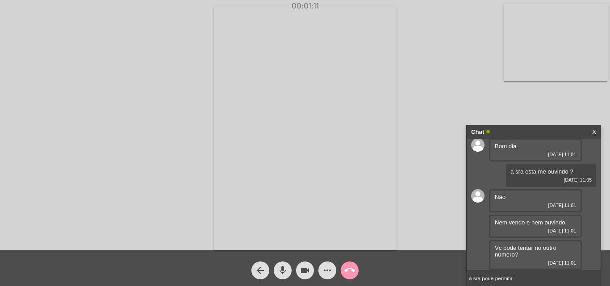
click at [521, 280] on input "a sra pode permitir" at bounding box center [533, 278] width 134 height 16
type input "a sra pode permitir a camera e o audio"
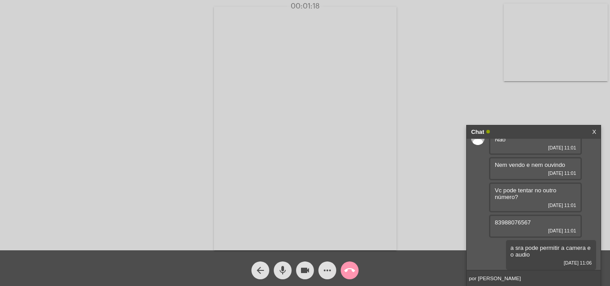
type input "por gentileza"
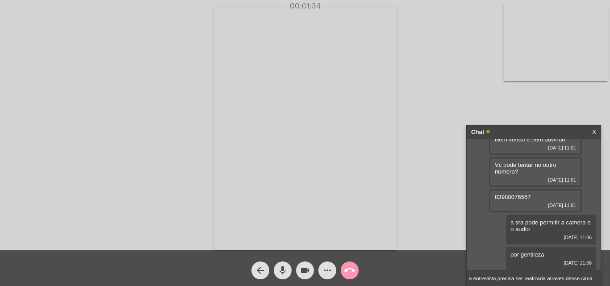
type input "a entrevista precisa ser realizada atraves desse canal"
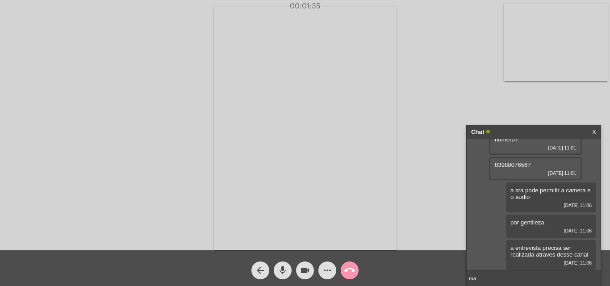
type input "m"
type input "nao podemos realizar por ligação"
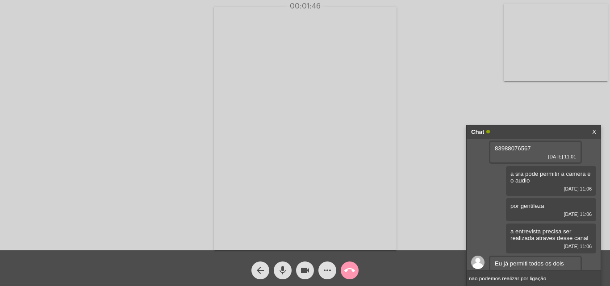
scroll to position [196, 0]
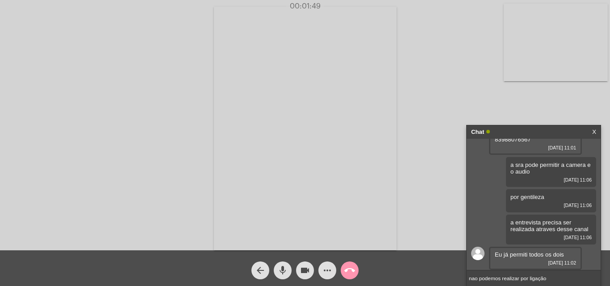
drag, startPoint x: 555, startPoint y: 281, endPoint x: 460, endPoint y: 285, distance: 95.1
click at [460, 285] on app-call "00:01:49 Acessando Câmera e Microfone... arrow_back mic videocam more_horiz cal…" at bounding box center [305, 143] width 610 height 286
type input "p"
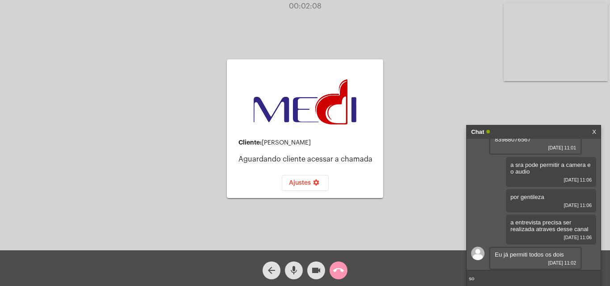
type input "s"
click at [346, 271] on button "call_end" at bounding box center [338, 271] width 18 height 18
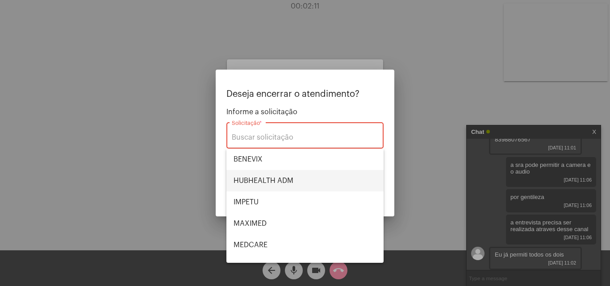
click at [261, 174] on span "HUBHEALTH ADM" at bounding box center [304, 180] width 143 height 21
type input "HUBHEALTH ADM"
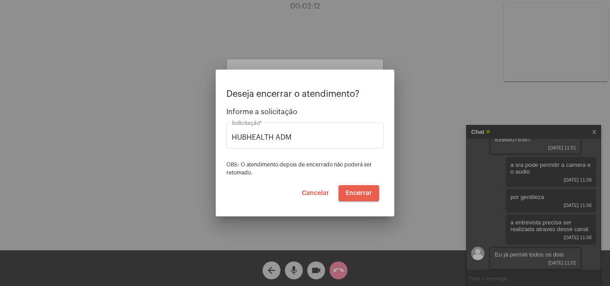
click at [353, 197] on button "Encerrar" at bounding box center [358, 193] width 41 height 16
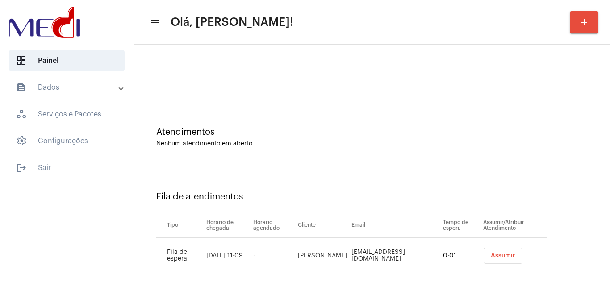
click at [587, 183] on div "Fila de atendimentos Tipo Horário de chegada Horário agendado Cliente Email Tem…" at bounding box center [371, 229] width 467 height 129
click at [498, 255] on span "Assumir" at bounding box center [502, 256] width 25 height 6
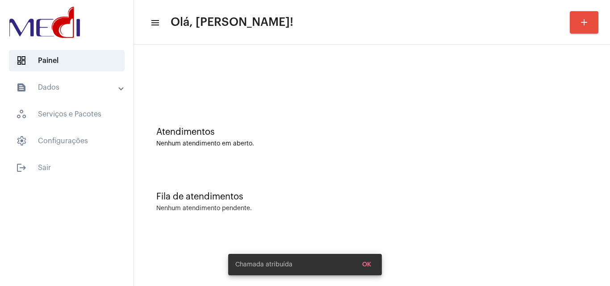
click at [507, 245] on mat-sidenav-content "menu Olá, Karen! add Atendimentos Nenhum atendimento em aberto. Fila de atendim…" at bounding box center [372, 143] width 476 height 286
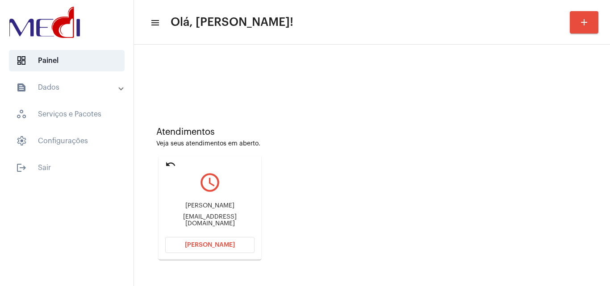
click at [188, 220] on div "josiane.santosoliveira123@gmail.com" at bounding box center [209, 220] width 89 height 13
copy mat-card-content "josiane.santosoliveira123@gmail.com Abrir Chamada"
click at [213, 242] on span "Abrir Chamada" at bounding box center [210, 245] width 50 height 6
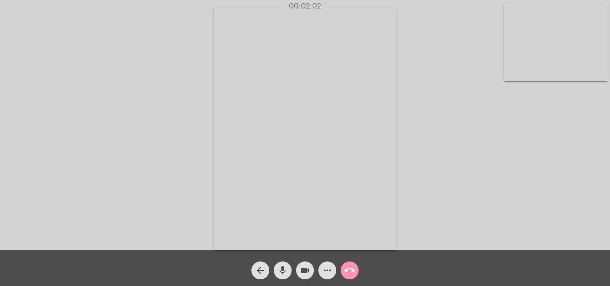
click at [350, 267] on mat-icon "call_end" at bounding box center [349, 270] width 11 height 11
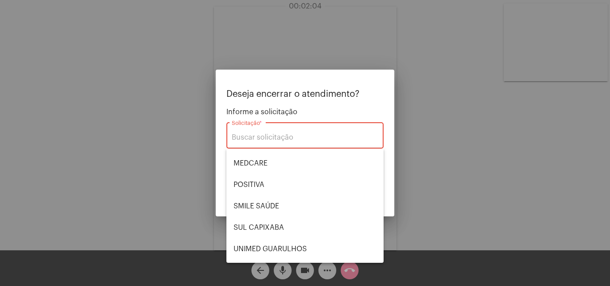
scroll to position [89, 0]
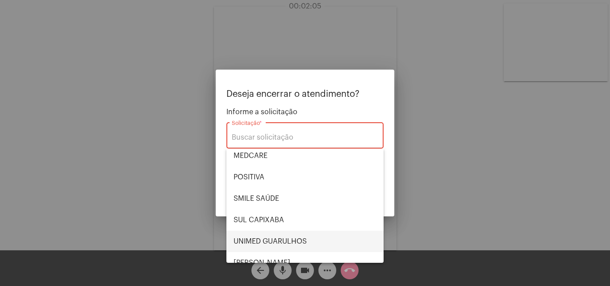
click at [268, 236] on span "UNIMED GUARULHOS" at bounding box center [304, 241] width 143 height 21
type input "UNIMED GUARULHOS"
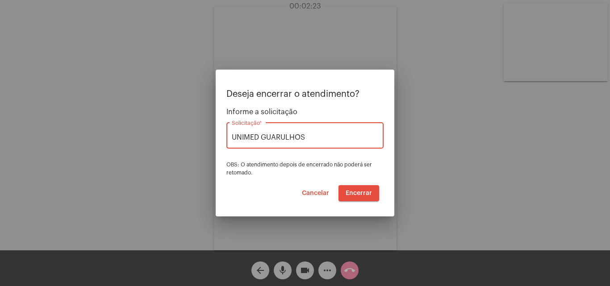
click at [364, 190] on span "Encerrar" at bounding box center [358, 193] width 26 height 6
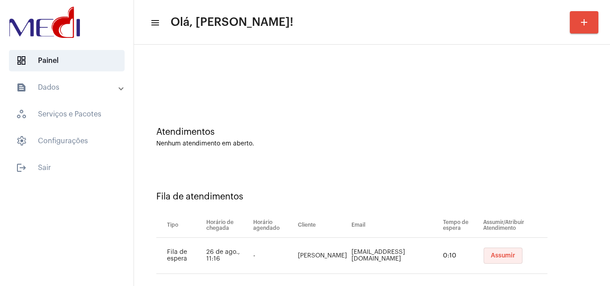
click at [490, 258] on span "Assumir" at bounding box center [502, 256] width 25 height 6
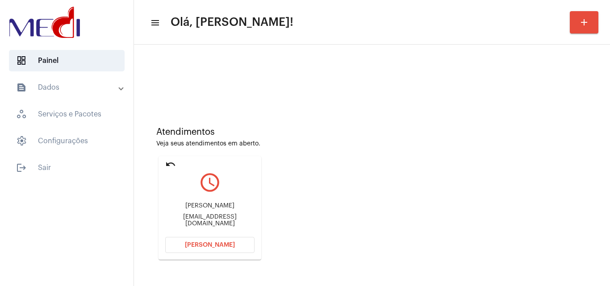
click at [208, 219] on div "Claudiaorpereira@gmail.com" at bounding box center [209, 220] width 89 height 13
copy mat-card-content "Claudiaorpereira@gmail.com Abrir Chamada"
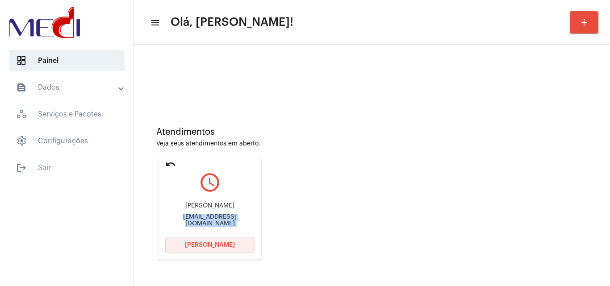
click at [204, 245] on span "Abrir Chamada" at bounding box center [210, 245] width 50 height 6
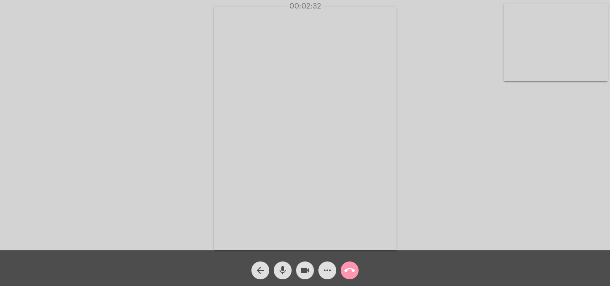
click at [351, 267] on mat-icon "call_end" at bounding box center [349, 270] width 11 height 11
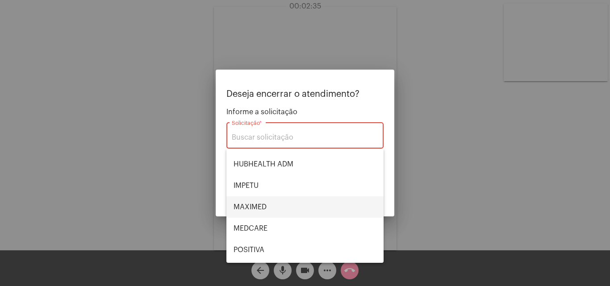
scroll to position [11, 0]
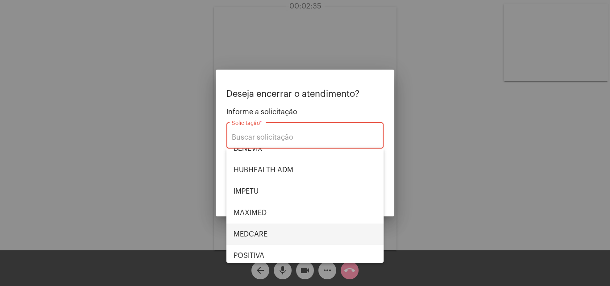
click at [257, 229] on span "MEDCARE" at bounding box center [304, 234] width 143 height 21
type input "MEDCARE"
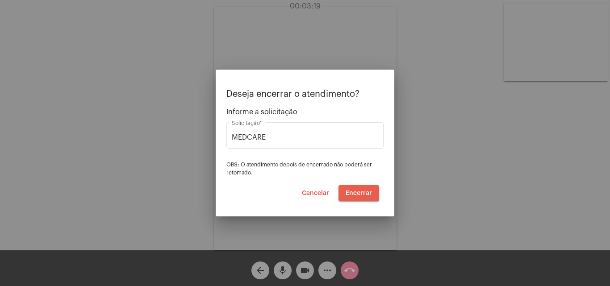
click at [370, 193] on span "Encerrar" at bounding box center [358, 193] width 26 height 6
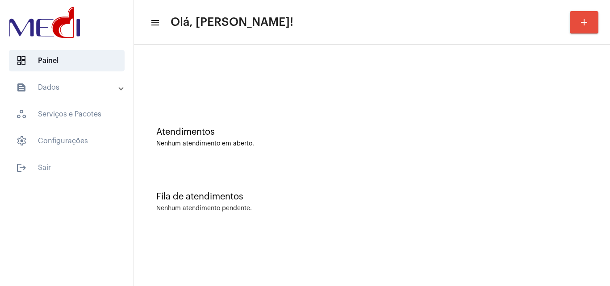
click at [544, 174] on div "Fila de atendimentos Nenhum atendimento pendente." at bounding box center [371, 197] width 467 height 65
